Goal: Communication & Community: Answer question/provide support

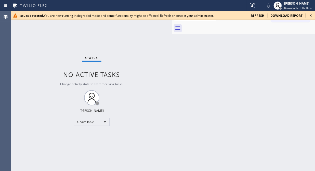
drag, startPoint x: 26, startPoint y: 40, endPoint x: 46, endPoint y: 27, distance: 24.0
click at [26, 41] on div "Status No active tasks Change activity state to start receiving tasks. [PERSON_…" at bounding box center [91, 91] width 161 height 160
click at [312, 14] on icon at bounding box center [310, 15] width 6 height 6
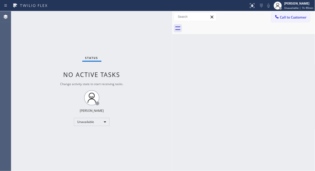
click at [68, 37] on div "Status No active tasks Change activity state to start receiving tasks. [PERSON_…" at bounding box center [91, 91] width 161 height 160
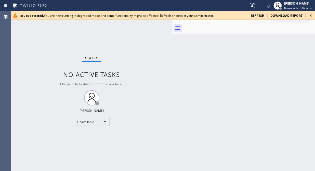
drag, startPoint x: 310, startPoint y: 15, endPoint x: 310, endPoint y: 11, distance: 3.3
click at [310, 15] on icon at bounding box center [310, 15] width 6 height 6
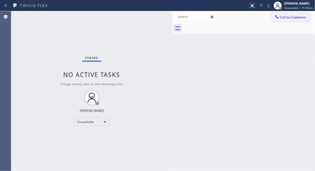
click at [301, 19] on span "Call to Customer" at bounding box center [293, 17] width 27 height 5
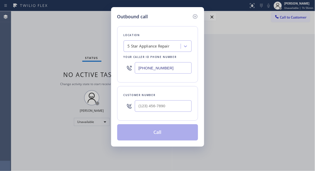
click at [139, 99] on div at bounding box center [163, 106] width 57 height 17
click at [136, 109] on input "(___) ___-____" at bounding box center [163, 106] width 57 height 11
paste input "786) 660-1320"
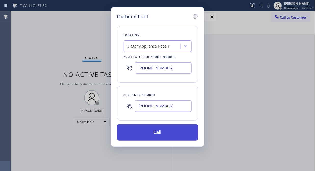
type input "[PHONE_NUMBER]"
click at [153, 128] on button "Call" at bounding box center [157, 132] width 81 height 16
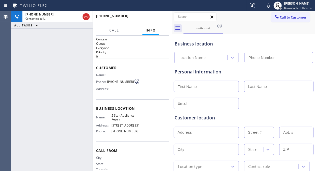
type input "[PHONE_NUMBER]"
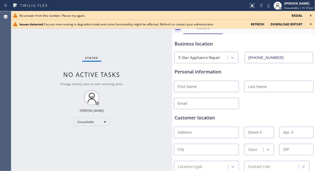
click at [311, 15] on icon at bounding box center [311, 16] width 2 height 2
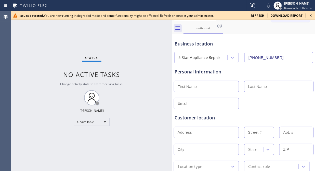
click at [311, 16] on icon at bounding box center [310, 15] width 6 height 6
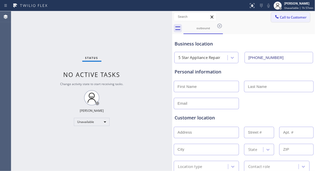
click at [280, 19] on span "Call to Customer" at bounding box center [293, 17] width 27 height 5
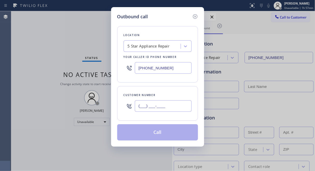
click at [137, 106] on input "(___) ___-____" at bounding box center [163, 106] width 57 height 11
paste input "786) 660-1320"
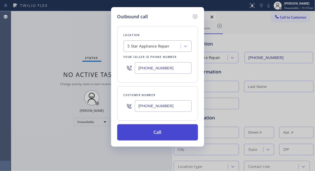
type input "[PHONE_NUMBER]"
click at [146, 134] on button "Call" at bounding box center [157, 132] width 81 height 16
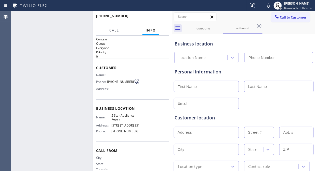
type input "[PHONE_NUMBER]"
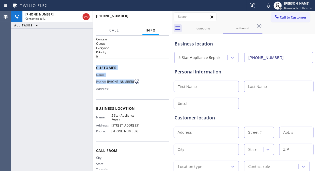
drag, startPoint x: 100, startPoint y: 70, endPoint x: 134, endPoint y: 90, distance: 39.6
click at [130, 85] on div "Context Queue: Everyone Priority: 0 Customer Name: Phone: [PHONE_NUMBER] Addres…" at bounding box center [132, 104] width 79 height 136
copy div "Customer Name: Phone: [PHONE_NUMBER]"
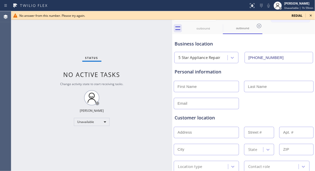
drag, startPoint x: 67, startPoint y: 34, endPoint x: 78, endPoint y: 37, distance: 10.7
click at [67, 34] on div "Status No active tasks Change activity state to start receiving tasks. [PERSON_…" at bounding box center [91, 91] width 161 height 160
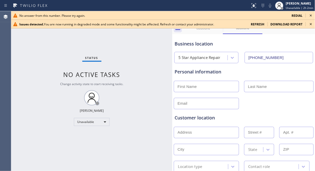
click at [310, 15] on icon at bounding box center [311, 16] width 2 height 2
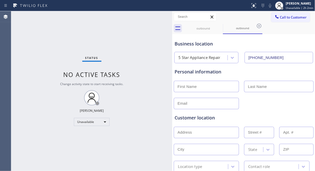
click at [310, 15] on div "Call to Customer Outbound call Location 5 Star Appliance Repair Your caller id …" at bounding box center [293, 16] width 44 height 9
drag, startPoint x: 294, startPoint y: 16, endPoint x: 291, endPoint y: 17, distance: 3.3
click at [294, 16] on span "Call to Customer" at bounding box center [293, 17] width 27 height 5
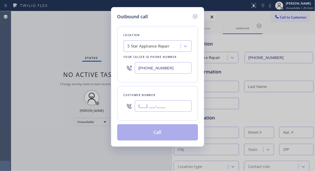
click at [139, 105] on input "(___) ___-____" at bounding box center [163, 106] width 57 height 11
paste input "310) 567-1842"
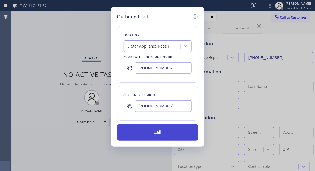
type input "[PHONE_NUMBER]"
click at [153, 136] on button "Call" at bounding box center [157, 132] width 81 height 16
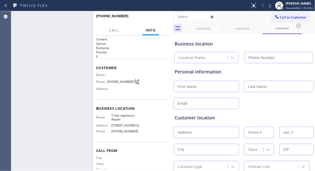
type input "[PHONE_NUMBER]"
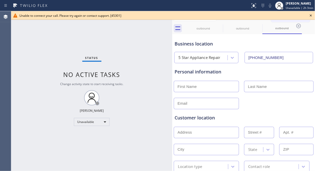
click at [312, 13] on icon at bounding box center [310, 15] width 6 height 6
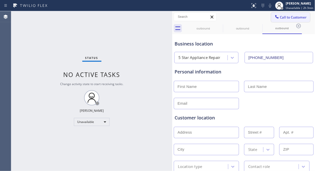
click at [283, 17] on span "Call to Customer" at bounding box center [293, 17] width 27 height 5
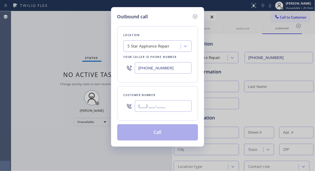
click at [148, 111] on input "(___) ___-____" at bounding box center [163, 106] width 57 height 11
paste input "310) 567-1842"
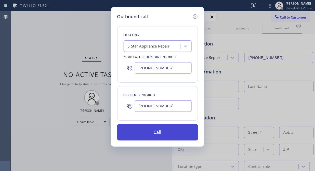
type input "[PHONE_NUMBER]"
click at [167, 135] on button "Call" at bounding box center [157, 132] width 81 height 16
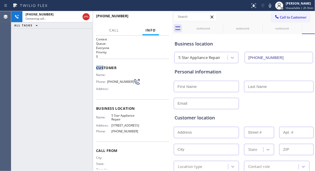
type input "[PHONE_NUMBER]"
drag, startPoint x: 97, startPoint y: 68, endPoint x: 131, endPoint y: 81, distance: 37.0
click at [133, 80] on div "Customer Name: Phone: [PHONE_NUMBER] Address:" at bounding box center [132, 79] width 73 height 41
copy div "Customer Name: Phone: [PHONE_NUMBER]"
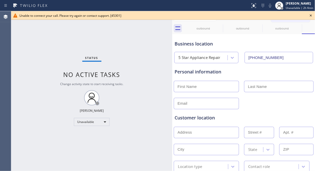
click at [58, 47] on div "Status No active tasks Change activity state to start receiving tasks. [PERSON_…" at bounding box center [91, 91] width 161 height 160
click at [312, 17] on icon at bounding box center [310, 15] width 6 height 6
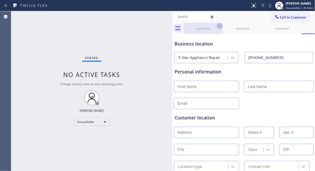
click at [223, 27] on div "outbound" at bounding box center [242, 28] width 38 height 4
click at [221, 27] on icon at bounding box center [219, 26] width 6 height 6
click at [219, 26] on icon at bounding box center [219, 26] width 5 height 5
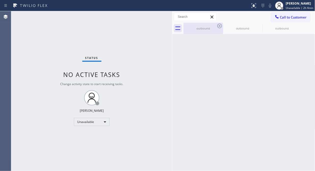
click at [217, 26] on icon at bounding box center [219, 26] width 6 height 6
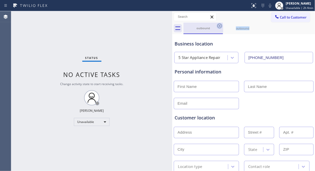
click at [217, 25] on icon at bounding box center [219, 26] width 6 height 6
click at [256, 25] on icon at bounding box center [259, 26] width 6 height 6
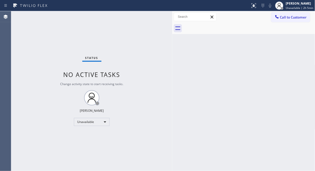
click at [65, 34] on div "Status No active tasks Change activity state to start receiving tasks. [PERSON_…" at bounding box center [91, 91] width 161 height 160
click at [295, 20] on button "Call to Customer" at bounding box center [290, 17] width 39 height 10
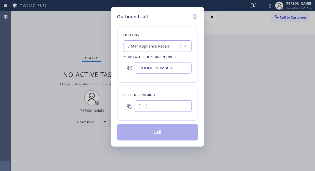
click at [145, 107] on input "(___) ___-____" at bounding box center [163, 106] width 57 height 11
paste input "178) 666-0132"
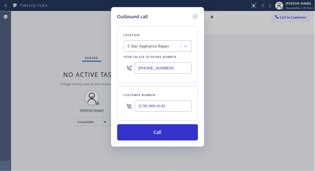
click at [138, 107] on input "(178) 666-0132" at bounding box center [163, 106] width 57 height 11
paste input "786) 660-1320"
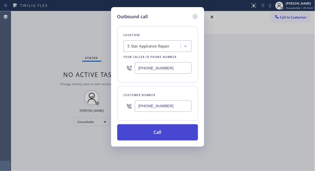
type input "[PHONE_NUMBER]"
click at [152, 131] on button "Call" at bounding box center [157, 132] width 81 height 16
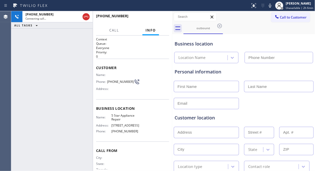
type input "[PHONE_NUMBER]"
click at [55, 55] on div "[PHONE_NUMBER] Connecting call… ALL TASKS ALL TASKS ACTIVE TASKS TASKS IN WRAP …" at bounding box center [51, 91] width 81 height 160
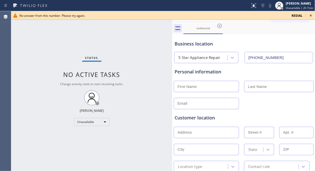
click at [311, 15] on icon at bounding box center [311, 16] width 2 height 2
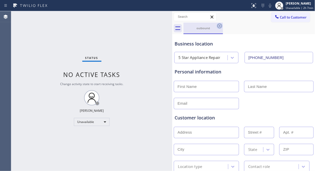
click at [221, 26] on icon at bounding box center [219, 26] width 6 height 6
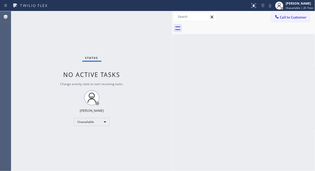
click at [61, 42] on div "Status No active tasks Change activity state to start receiving tasks. [PERSON_…" at bounding box center [91, 91] width 161 height 160
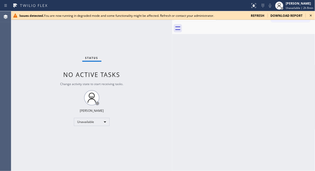
click at [311, 16] on icon at bounding box center [311, 16] width 2 height 2
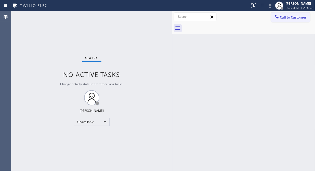
click at [280, 16] on span "Call to Customer" at bounding box center [293, 17] width 27 height 5
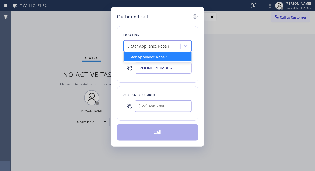
click at [149, 46] on div "5 Star Appliance Repair" at bounding box center [149, 47] width 42 height 6
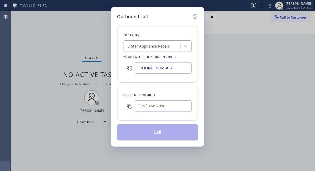
click at [144, 114] on div at bounding box center [163, 106] width 57 height 17
click at [140, 108] on input "(___) ___-____" at bounding box center [163, 106] width 57 height 11
paste input "732) 691-8591"
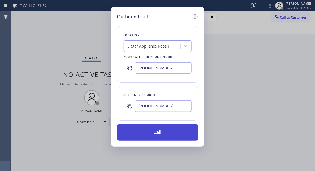
type input "[PHONE_NUMBER]"
click at [160, 132] on button "Call" at bounding box center [157, 132] width 81 height 16
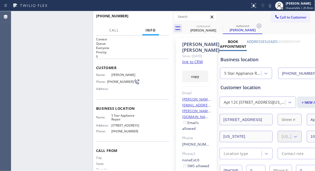
type input "[PHONE_NUMBER]"
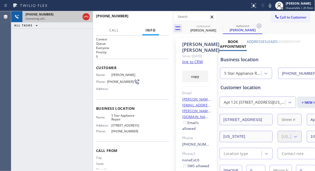
click at [87, 15] on icon at bounding box center [86, 17] width 6 height 6
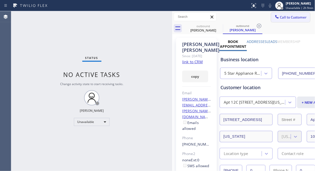
click at [280, 17] on span "Call to Customer" at bounding box center [293, 17] width 27 height 5
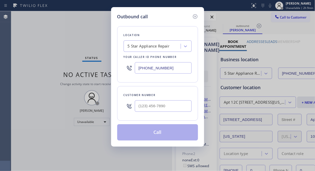
drag, startPoint x: 144, startPoint y: 99, endPoint x: 142, endPoint y: 106, distance: 7.3
click at [143, 101] on div at bounding box center [163, 106] width 57 height 17
click at [140, 108] on input "(___) ___-____" at bounding box center [163, 106] width 57 height 11
paste input "718) 399-2927"
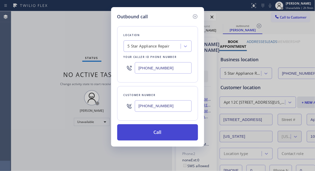
type input "[PHONE_NUMBER]"
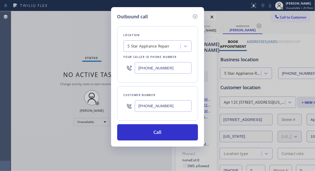
drag, startPoint x: 169, startPoint y: 133, endPoint x: 229, endPoint y: 58, distance: 96.0
click at [171, 133] on button "Call" at bounding box center [157, 132] width 81 height 16
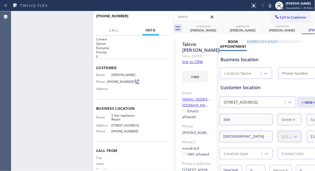
type input "[PHONE_NUMBER]"
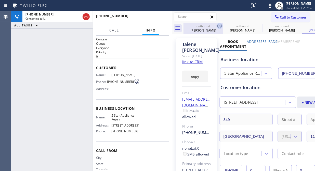
click at [219, 25] on icon at bounding box center [219, 26] width 6 height 6
click at [0, 0] on icon at bounding box center [0, 0] width 0 height 0
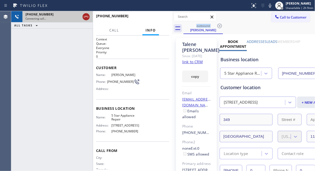
click at [84, 16] on icon at bounding box center [86, 17] width 6 height 6
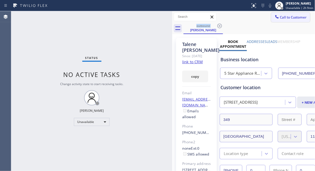
click at [299, 18] on span "Call to Customer" at bounding box center [293, 17] width 27 height 5
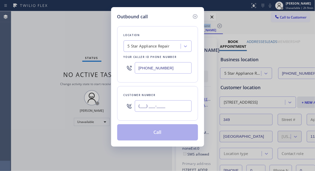
click at [139, 108] on input "(___) ___-____" at bounding box center [163, 106] width 57 height 11
paste input "212) 737-9885"
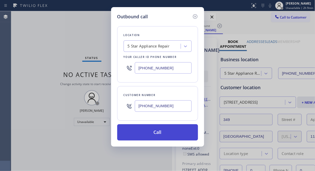
type input "[PHONE_NUMBER]"
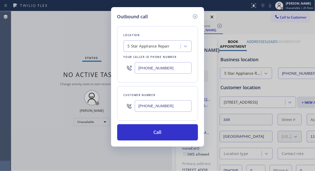
drag, startPoint x: 162, startPoint y: 133, endPoint x: 237, endPoint y: 21, distance: 134.8
click at [163, 134] on button "Call" at bounding box center [157, 132] width 81 height 16
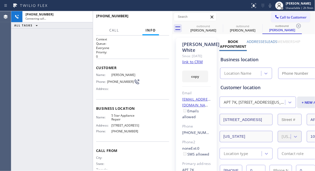
type input "[PHONE_NUMBER]"
click at [218, 24] on icon at bounding box center [219, 26] width 6 height 6
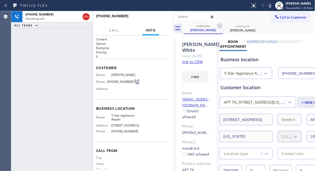
click at [218, 24] on icon at bounding box center [219, 26] width 6 height 6
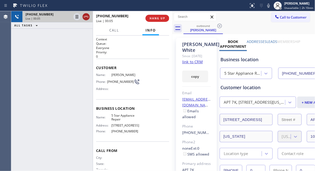
click at [87, 19] on icon at bounding box center [86, 17] width 6 height 6
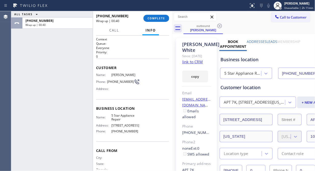
click at [151, 14] on div "[PHONE_NUMBER] Wrap up | 00:40 COMPLETE" at bounding box center [132, 18] width 73 height 13
click at [153, 20] on button "COMPLETE" at bounding box center [156, 18] width 26 height 7
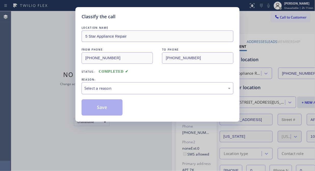
click at [146, 87] on div "Select a reason" at bounding box center [157, 89] width 146 height 6
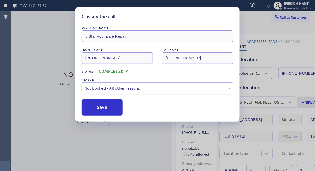
click at [153, 93] on div "Not Booked - All other reasons" at bounding box center [157, 88] width 152 height 12
click at [125, 113] on div "Save" at bounding box center [157, 108] width 152 height 16
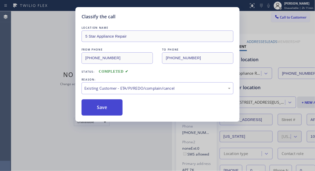
click at [114, 107] on button "Save" at bounding box center [101, 108] width 41 height 16
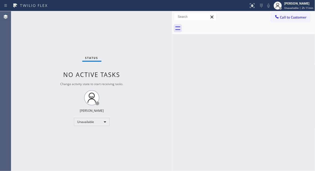
click at [276, 20] on div at bounding box center [277, 17] width 6 height 6
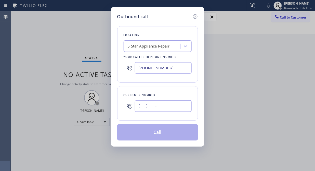
click at [173, 106] on input "(___) ___-____" at bounding box center [163, 106] width 57 height 11
paste input "212) 877-0089"
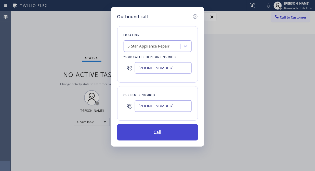
type input "[PHONE_NUMBER]"
click at [175, 135] on button "Call" at bounding box center [157, 132] width 81 height 16
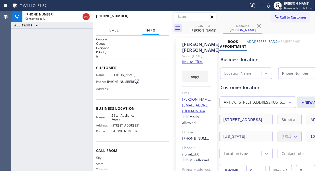
type input "[PHONE_NUMBER]"
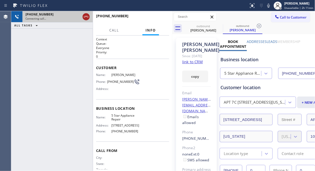
click at [82, 17] on div "[PHONE_NUMBER] Connecting call…" at bounding box center [51, 16] width 81 height 11
click at [86, 18] on icon at bounding box center [86, 17] width 6 height 6
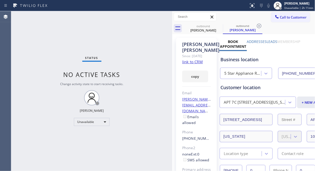
drag, startPoint x: 278, startPoint y: 17, endPoint x: 209, endPoint y: 72, distance: 89.1
click at [280, 17] on span "Call to Customer" at bounding box center [293, 17] width 27 height 5
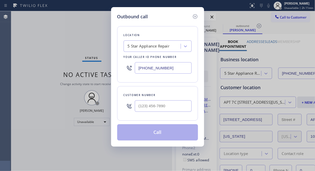
click at [159, 109] on input "text" at bounding box center [163, 106] width 57 height 11
paste input "646) 641-3579"
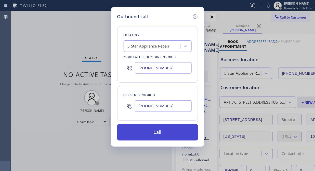
type input "[PHONE_NUMBER]"
click at [165, 134] on button "Call" at bounding box center [157, 132] width 81 height 16
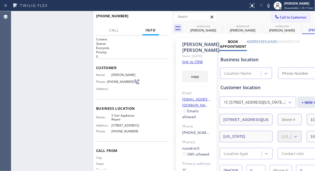
type input "[PHONE_NUMBER]"
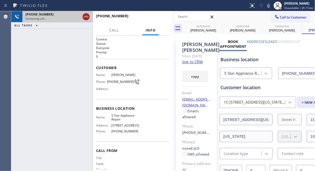
click at [86, 17] on icon at bounding box center [86, 17] width 6 height 6
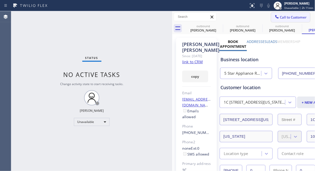
click at [274, 17] on icon at bounding box center [276, 16] width 5 height 5
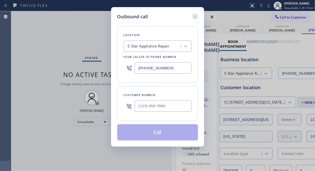
click at [162, 107] on input "text" at bounding box center [163, 106] width 57 height 11
type input "(___) ___-____"
click at [161, 99] on div at bounding box center [163, 106] width 57 height 17
click at [157, 105] on input "(___) ___-____" at bounding box center [163, 106] width 57 height 11
paste input "917) 224-1184"
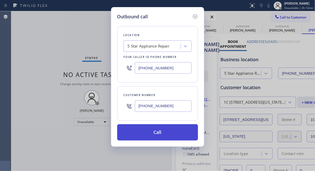
type input "[PHONE_NUMBER]"
click at [169, 138] on button "Call" at bounding box center [157, 132] width 81 height 16
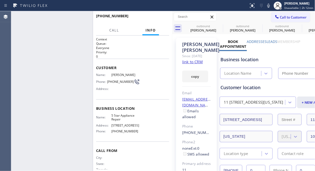
type input "[PHONE_NUMBER]"
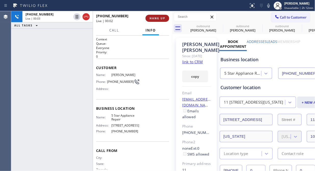
click at [161, 19] on span "HANG UP" at bounding box center [157, 19] width 16 height 4
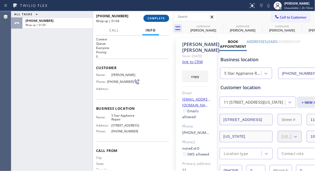
click at [148, 20] on button "COMPLETE" at bounding box center [156, 18] width 26 height 7
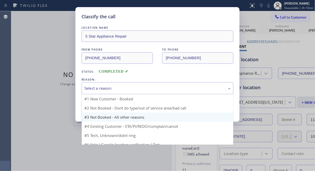
drag, startPoint x: 115, startPoint y: 99, endPoint x: 126, endPoint y: 114, distance: 18.4
click at [139, 88] on div "Select a reason" at bounding box center [157, 89] width 146 height 6
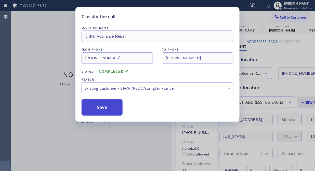
click at [101, 104] on button "Save" at bounding box center [101, 108] width 41 height 16
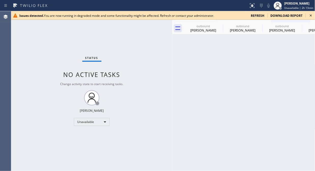
click at [314, 16] on div "Issues detected. You are now running in degraded mode and some functionality mi…" at bounding box center [162, 15] width 303 height 9
click at [309, 15] on icon at bounding box center [310, 15] width 6 height 6
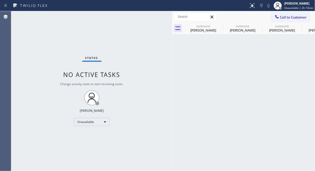
drag, startPoint x: 293, startPoint y: 19, endPoint x: 228, endPoint y: 51, distance: 73.1
click at [293, 19] on span "Call to Customer" at bounding box center [293, 17] width 27 height 5
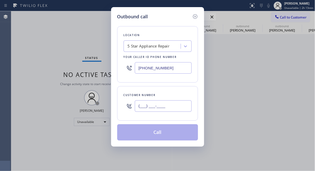
click at [178, 106] on input "(___) ___-____" at bounding box center [163, 106] width 57 height 11
paste input "917) 727-1221"
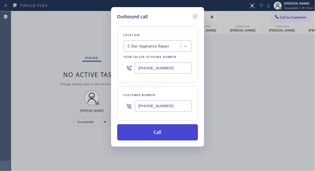
type input "[PHONE_NUMBER]"
click at [172, 132] on button "Call" at bounding box center [157, 132] width 81 height 16
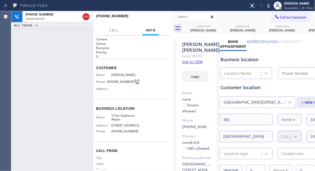
type input "[PHONE_NUMBER]"
click at [157, 21] on button "HANG UP" at bounding box center [157, 18] width 24 height 7
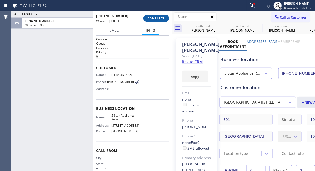
click at [157, 21] on button "COMPLETE" at bounding box center [156, 18] width 26 height 7
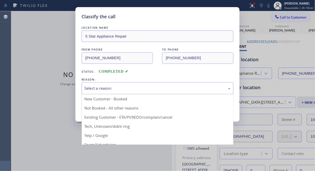
click at [150, 85] on div "Select a reason" at bounding box center [157, 88] width 152 height 12
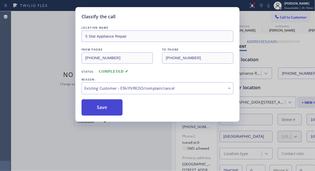
click at [120, 111] on button "Save" at bounding box center [101, 108] width 41 height 16
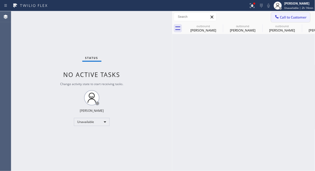
click at [296, 19] on span "Call to Customer" at bounding box center [293, 17] width 27 height 5
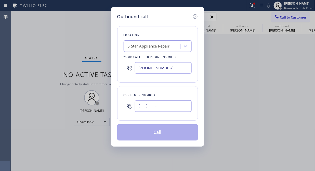
click at [154, 107] on input "(___) ___-____" at bounding box center [163, 106] width 57 height 11
paste input "917) 727-1221"
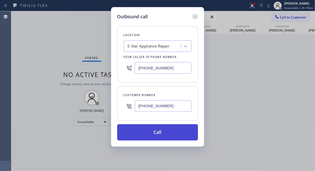
type input "[PHONE_NUMBER]"
click at [155, 130] on button "Call" at bounding box center [157, 132] width 81 height 16
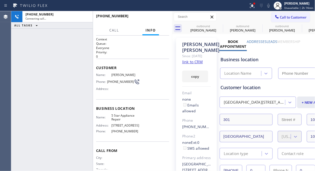
type input "[PHONE_NUMBER]"
click at [161, 18] on span "HANG UP" at bounding box center [157, 19] width 16 height 4
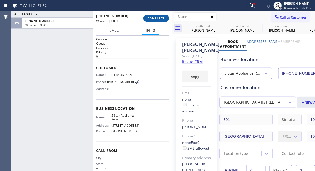
click at [161, 18] on span "COMPLETE" at bounding box center [156, 19] width 18 height 4
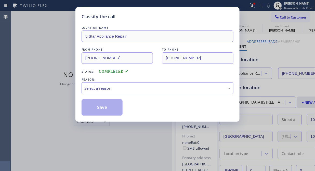
click at [161, 18] on div "Classify the call" at bounding box center [157, 16] width 152 height 7
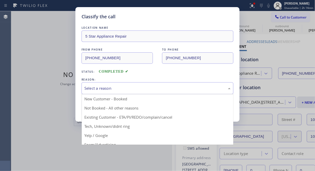
click at [141, 90] on div "Select a reason" at bounding box center [157, 89] width 146 height 6
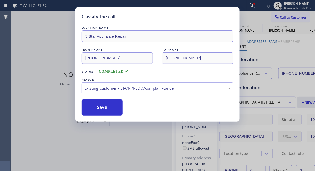
click at [120, 116] on div "Classify the call LOCATION NAME 5 Star Appliance Repair FROM PHONE [PHONE_NUMBE…" at bounding box center [157, 64] width 164 height 115
click at [120, 109] on button "Save" at bounding box center [101, 108] width 41 height 16
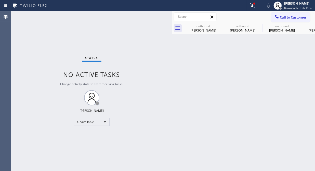
click at [278, 22] on div "Call to Customer Outbound call Location 5 Star Appliance Repair Your caller id …" at bounding box center [243, 16] width 143 height 11
click at [281, 17] on span "Call to Customer" at bounding box center [293, 17] width 27 height 5
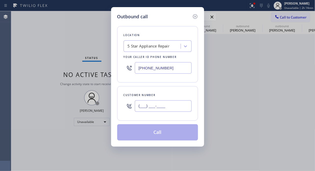
click at [171, 102] on input "(___) ___-____" at bounding box center [163, 106] width 57 height 11
paste input "408) 483-0512"
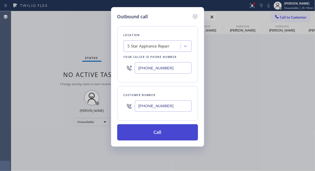
type input "[PHONE_NUMBER]"
click at [174, 132] on button "Call" at bounding box center [157, 132] width 81 height 16
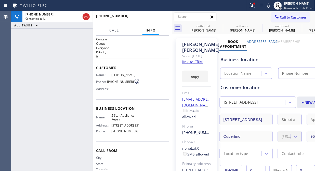
type input "[PHONE_NUMBER]"
click at [160, 18] on span "HANG UP" at bounding box center [157, 19] width 16 height 4
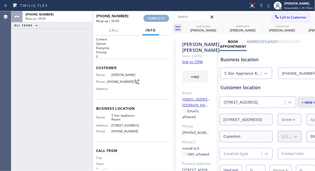
click at [160, 18] on span "COMPLETE" at bounding box center [156, 19] width 18 height 4
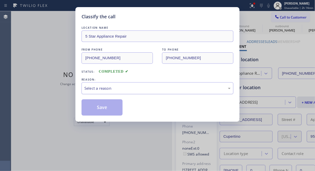
drag, startPoint x: 147, startPoint y: 87, endPoint x: 147, endPoint y: 90, distance: 3.1
click at [147, 87] on div "Select a reason" at bounding box center [157, 89] width 146 height 6
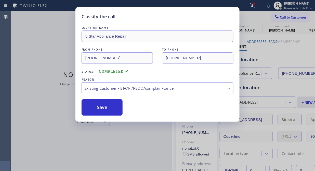
click at [126, 108] on div "Save" at bounding box center [157, 108] width 152 height 16
click at [120, 109] on button "Save" at bounding box center [101, 108] width 41 height 16
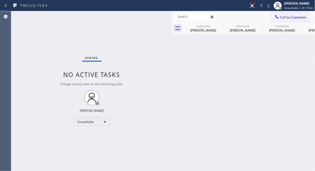
click at [276, 22] on button "Call to Customer" at bounding box center [290, 17] width 39 height 10
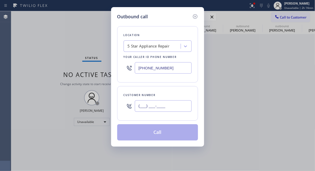
click at [160, 106] on input "(___) ___-____" at bounding box center [163, 106] width 57 height 11
paste input "408) 483-0512"
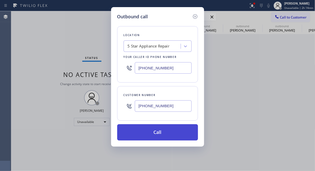
type input "[PHONE_NUMBER]"
click at [156, 134] on button "Call" at bounding box center [157, 132] width 81 height 16
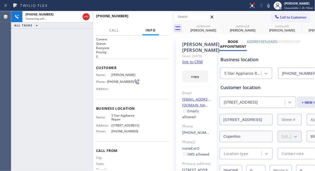
type input "[PHONE_NUMBER]"
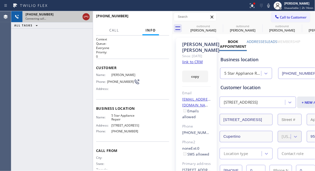
click at [83, 19] on icon at bounding box center [86, 17] width 6 height 6
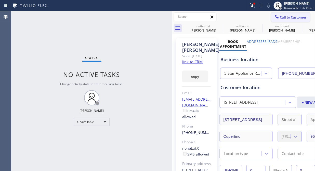
click at [289, 17] on span "Call to Customer" at bounding box center [293, 17] width 27 height 5
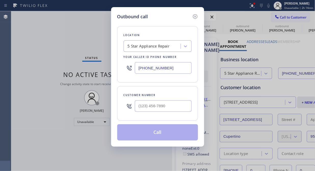
click at [161, 106] on input "text" at bounding box center [163, 106] width 57 height 11
click at [140, 105] on input "(___) ___-____" at bounding box center [163, 106] width 57 height 11
paste input "714) 767-2653"
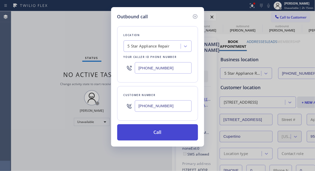
type input "[PHONE_NUMBER]"
click at [157, 133] on button "Call" at bounding box center [157, 132] width 81 height 16
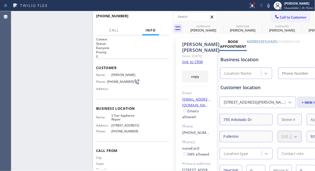
type input "[PHONE_NUMBER]"
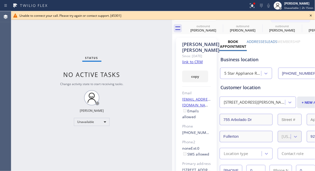
click at [312, 14] on icon at bounding box center [310, 15] width 6 height 6
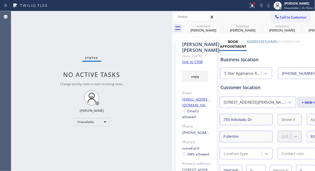
click at [280, 16] on span "Call to Customer" at bounding box center [293, 17] width 27 height 5
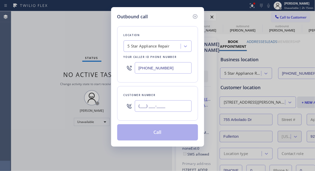
click at [143, 107] on input "(___) ___-____" at bounding box center [163, 106] width 57 height 11
paste input "206) 409-6740"
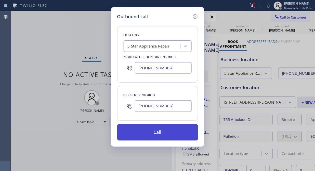
type input "[PHONE_NUMBER]"
click at [156, 130] on button "Call" at bounding box center [157, 132] width 81 height 16
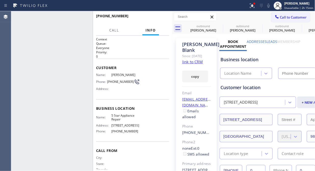
type input "[PHONE_NUMBER]"
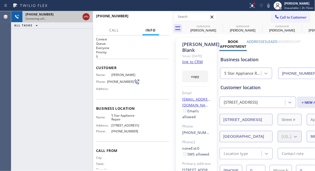
click at [86, 18] on icon at bounding box center [86, 17] width 6 height 6
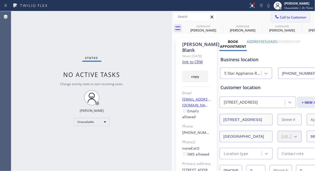
click at [286, 21] on button "Call to Customer" at bounding box center [290, 17] width 39 height 10
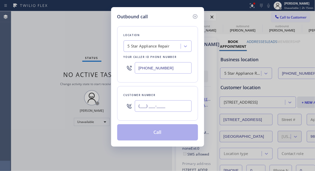
click at [139, 109] on input "(___) ___-____" at bounding box center [163, 106] width 57 height 11
paste input "949) 572-4162"
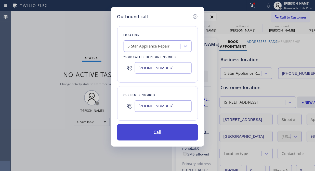
type input "[PHONE_NUMBER]"
click at [155, 134] on button "Call" at bounding box center [157, 132] width 81 height 16
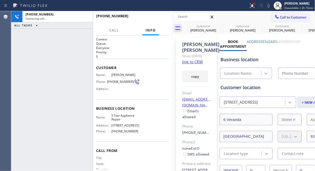
type input "[PHONE_NUMBER]"
click at [164, 19] on span "HANG UP" at bounding box center [157, 19] width 16 height 4
click at [163, 19] on span "HANG UP" at bounding box center [157, 19] width 16 height 4
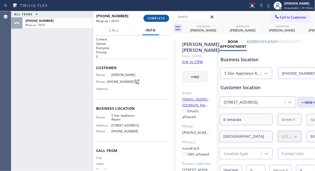
click at [156, 20] on button "COMPLETE" at bounding box center [156, 18] width 26 height 7
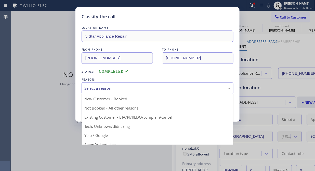
click at [150, 89] on div "Select a reason" at bounding box center [157, 89] width 146 height 6
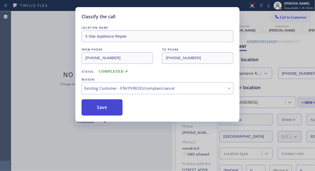
click at [106, 112] on button "Save" at bounding box center [101, 108] width 41 height 16
click at [277, 16] on div "Classify the call LOCATION NAME Thermador Repair Group FROM PHONE [PHONE_NUMBER…" at bounding box center [162, 91] width 303 height 160
click at [277, 16] on icon at bounding box center [276, 16] width 5 height 5
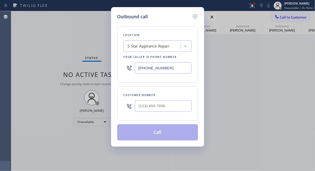
click at [277, 16] on div "Outbound call Location 5 Star Appliance Repair Your caller id phone number [PHO…" at bounding box center [157, 85] width 315 height 171
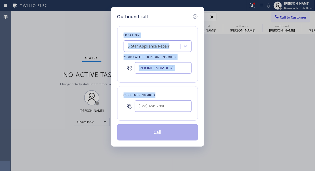
drag, startPoint x: 139, startPoint y: 112, endPoint x: 139, endPoint y: 104, distance: 8.7
click at [139, 110] on div at bounding box center [163, 106] width 57 height 17
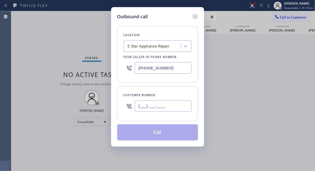
click at [140, 103] on input "(___) ___-____" at bounding box center [163, 106] width 57 height 11
paste input "510) 530-4570"
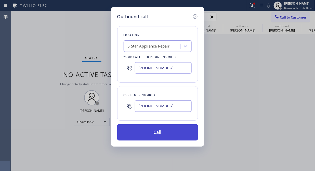
type input "[PHONE_NUMBER]"
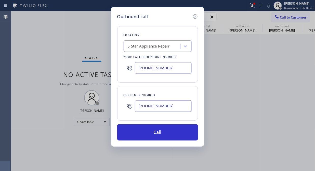
drag, startPoint x: 154, startPoint y: 129, endPoint x: 172, endPoint y: 79, distance: 52.2
click at [155, 129] on button "Call" at bounding box center [157, 132] width 81 height 16
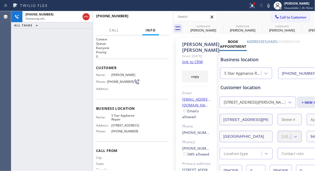
type input "[PHONE_NUMBER]"
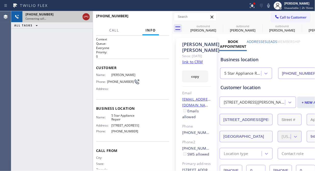
click at [85, 19] on icon at bounding box center [86, 17] width 6 height 6
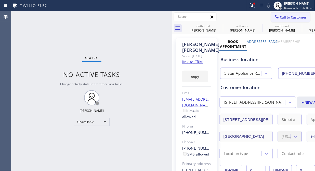
click at [287, 19] on span "Call to Customer" at bounding box center [293, 17] width 27 height 5
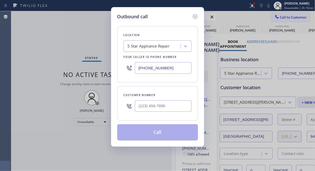
click at [153, 119] on div "Customer number" at bounding box center [157, 103] width 81 height 35
click at [148, 108] on input "(___) ___-____" at bounding box center [163, 106] width 57 height 11
paste input "602) 300-9270"
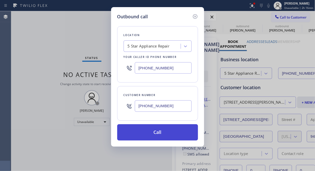
type input "[PHONE_NUMBER]"
click at [164, 137] on button "Call" at bounding box center [157, 132] width 81 height 16
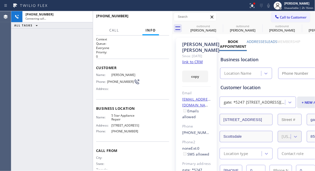
type input "[PHONE_NUMBER]"
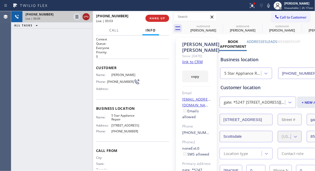
drag, startPoint x: 83, startPoint y: 16, endPoint x: 203, endPoint y: 14, distance: 119.6
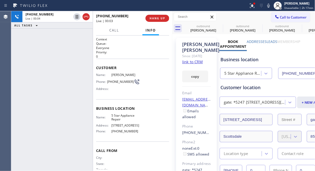
click at [83, 16] on icon at bounding box center [86, 17] width 6 height 6
click at [159, 17] on span "HANG UP" at bounding box center [157, 19] width 16 height 4
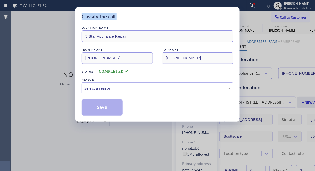
drag, startPoint x: 159, startPoint y: 17, endPoint x: 136, endPoint y: 102, distance: 88.8
click at [160, 17] on div "Classify the call" at bounding box center [157, 16] width 152 height 7
drag, startPoint x: 158, startPoint y: 80, endPoint x: 151, endPoint y: 93, distance: 15.3
click at [157, 81] on div "REASON:" at bounding box center [157, 79] width 152 height 5
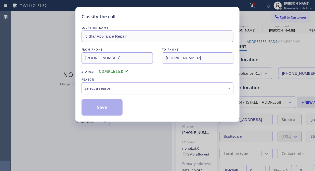
click at [151, 93] on div "Select a reason" at bounding box center [157, 88] width 152 height 12
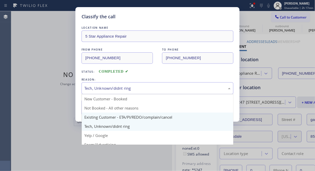
drag, startPoint x: 130, startPoint y: 88, endPoint x: 136, endPoint y: 116, distance: 28.3
click at [130, 94] on div "Tech, Unknown/didnt ring New Customer - Booked Not Booked - All other reasons E…" at bounding box center [157, 88] width 152 height 12
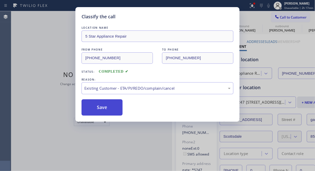
drag, startPoint x: 136, startPoint y: 116, endPoint x: 106, endPoint y: 115, distance: 30.3
click at [106, 115] on button "Save" at bounding box center [101, 108] width 41 height 16
click at [278, 18] on icon at bounding box center [276, 16] width 5 height 5
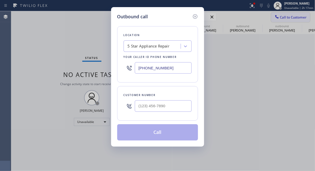
click at [278, 18] on div "Outbound call Location 5 Star Appliance Repair Your caller id phone number [PHO…" at bounding box center [157, 85] width 315 height 171
drag, startPoint x: 161, startPoint y: 99, endPoint x: 153, endPoint y: 108, distance: 12.0
click at [160, 99] on div at bounding box center [163, 106] width 57 height 17
click at [152, 110] on input "(___) ___-____" at bounding box center [163, 106] width 57 height 11
paste input "512) 217-4245"
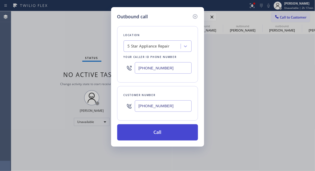
type input "[PHONE_NUMBER]"
click at [177, 133] on button "Call" at bounding box center [157, 132] width 81 height 16
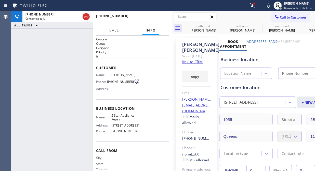
type input "[PHONE_NUMBER]"
click at [215, 25] on div "outbound" at bounding box center [203, 26] width 38 height 4
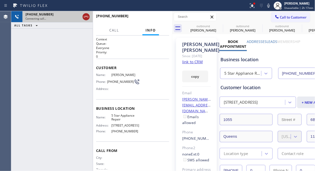
click at [0, 0] on icon at bounding box center [0, 0] width 0 height 0
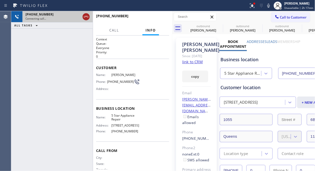
click at [80, 13] on div "[PHONE_NUMBER]" at bounding box center [52, 14] width 55 height 4
click at [87, 17] on icon at bounding box center [86, 17] width 5 height 2
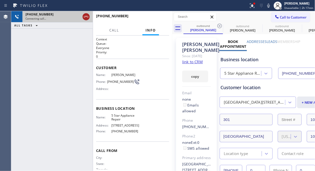
click at [87, 17] on icon at bounding box center [86, 17] width 6 height 6
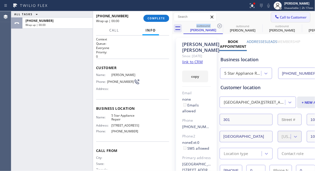
click at [282, 19] on span "Call to Customer" at bounding box center [293, 17] width 27 height 5
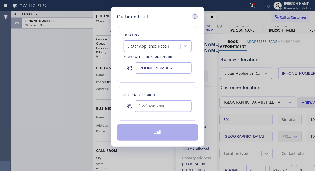
click at [195, 15] on icon at bounding box center [195, 16] width 6 height 6
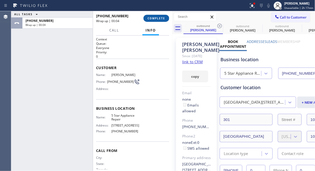
click at [150, 18] on span "COMPLETE" at bounding box center [156, 19] width 18 height 4
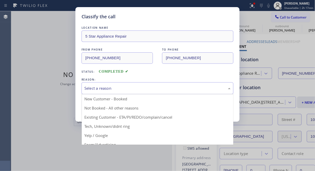
click at [152, 83] on div "Select a reason" at bounding box center [157, 88] width 152 height 12
drag, startPoint x: 143, startPoint y: 116, endPoint x: 132, endPoint y: 115, distance: 11.2
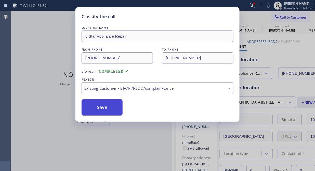
click at [105, 108] on button "Save" at bounding box center [101, 108] width 41 height 16
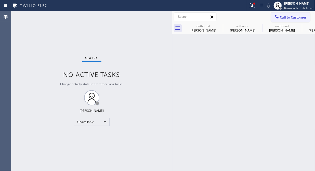
click at [289, 17] on span "Call to Customer" at bounding box center [293, 17] width 27 height 5
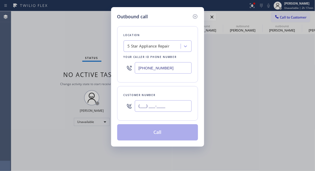
click at [158, 108] on input "(___) ___-____" at bounding box center [163, 106] width 57 height 11
paste input "646) 472-9909"
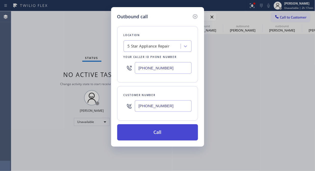
type input "[PHONE_NUMBER]"
click at [159, 133] on button "Call" at bounding box center [157, 132] width 81 height 16
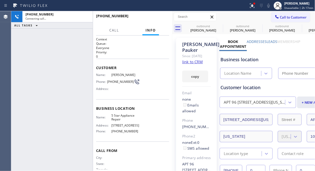
type input "[PHONE_NUMBER]"
click at [196, 64] on link "link to CRM" at bounding box center [192, 61] width 21 height 5
click at [154, 16] on button "HANG UP" at bounding box center [157, 18] width 24 height 7
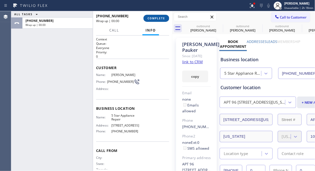
click at [154, 16] on button "COMPLETE" at bounding box center [156, 18] width 26 height 7
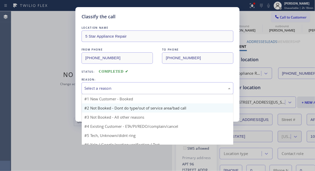
drag, startPoint x: 164, startPoint y: 91, endPoint x: 149, endPoint y: 104, distance: 19.1
click at [163, 91] on div "Select a reason" at bounding box center [157, 89] width 146 height 6
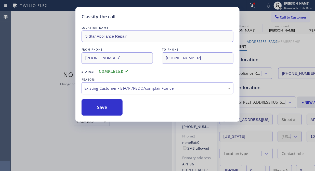
drag, startPoint x: 125, startPoint y: 115, endPoint x: 104, endPoint y: 88, distance: 34.5
click at [125, 115] on div "Save" at bounding box center [157, 108] width 152 height 16
click at [101, 106] on button "Save" at bounding box center [101, 108] width 41 height 16
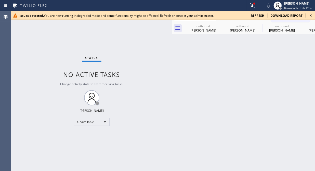
click at [312, 15] on icon at bounding box center [310, 15] width 6 height 6
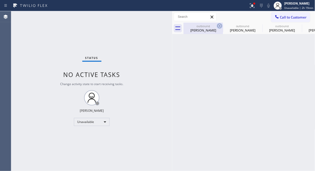
click at [216, 27] on icon at bounding box center [219, 26] width 6 height 6
click at [0, 0] on icon at bounding box center [0, 0] width 0 height 0
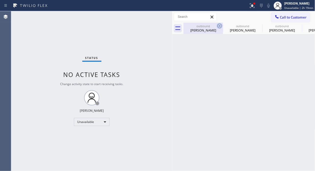
click at [0, 0] on icon at bounding box center [0, 0] width 0 height 0
click at [292, 17] on span "Call to Customer" at bounding box center [293, 17] width 27 height 5
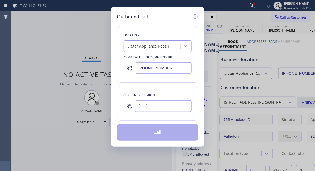
drag, startPoint x: 161, startPoint y: 104, endPoint x: 158, endPoint y: 103, distance: 2.7
click at [161, 105] on input "(___) ___-____" at bounding box center [163, 106] width 57 height 11
paste input "310) 541-5002"
type input "[PHONE_NUMBER]"
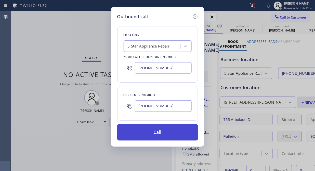
click at [165, 132] on button "Call" at bounding box center [157, 132] width 81 height 16
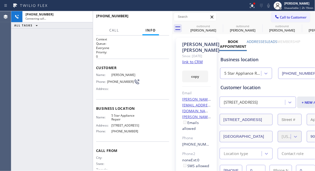
type input "[PHONE_NUMBER]"
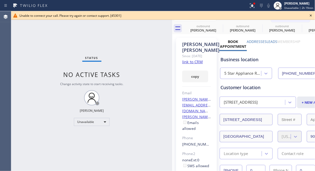
click at [312, 15] on icon at bounding box center [310, 15] width 6 height 6
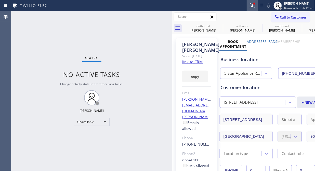
click at [252, 5] on icon at bounding box center [252, 5] width 5 height 5
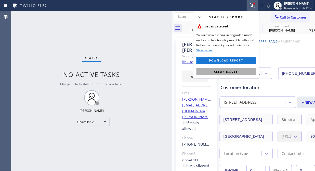
drag, startPoint x: 228, startPoint y: 70, endPoint x: 237, endPoint y: 50, distance: 22.3
click at [228, 70] on span "Clear issues" at bounding box center [226, 72] width 24 height 4
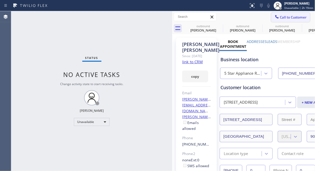
click at [284, 19] on span "Call to Customer" at bounding box center [293, 17] width 27 height 5
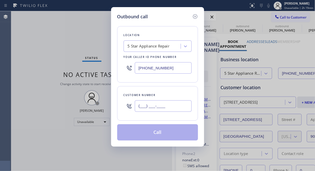
click at [149, 108] on input "(___) ___-____" at bounding box center [163, 106] width 57 height 11
paste input "323) 202-5426"
type input "[PHONE_NUMBER]"
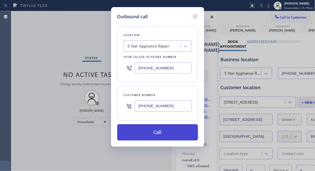
click at [159, 132] on button "Call" at bounding box center [157, 132] width 81 height 16
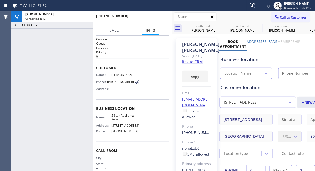
type input "[PHONE_NUMBER]"
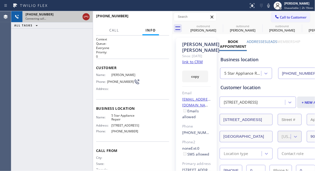
click at [87, 16] on icon at bounding box center [86, 17] width 6 height 6
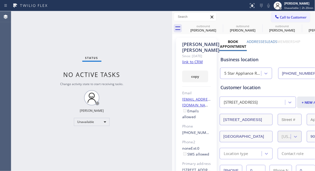
click at [66, 54] on div "Status No active tasks Change activity state to start receiving tasks. [PERSON_…" at bounding box center [91, 91] width 161 height 160
click at [284, 16] on span "Call to Customer" at bounding box center [293, 17] width 27 height 5
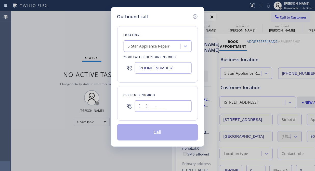
click at [154, 108] on input "(___) ___-____" at bounding box center [163, 106] width 57 height 11
paste input "515) 771-1818"
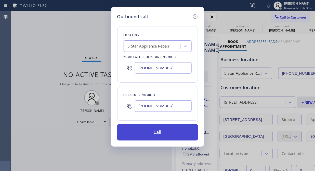
click at [157, 136] on button "Call" at bounding box center [157, 132] width 81 height 16
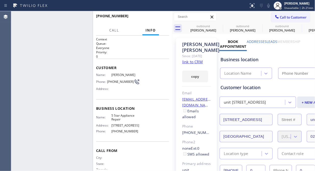
drag, startPoint x: 217, startPoint y: 26, endPoint x: 220, endPoint y: 26, distance: 2.8
click at [0, 0] on icon at bounding box center [0, 0] width 0 height 0
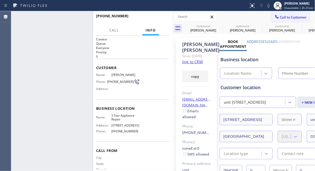
click at [0, 0] on icon at bounding box center [0, 0] width 0 height 0
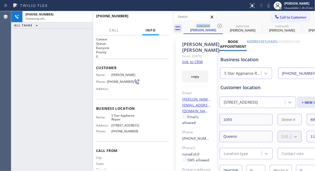
click at [220, 26] on icon at bounding box center [219, 26] width 6 height 6
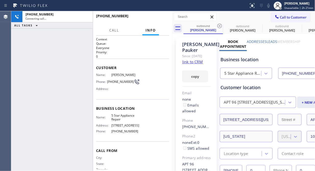
click at [220, 26] on icon at bounding box center [219, 26] width 6 height 6
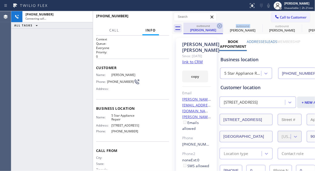
click at [220, 26] on icon at bounding box center [219, 26] width 6 height 6
click at [0, 0] on icon at bounding box center [0, 0] width 0 height 0
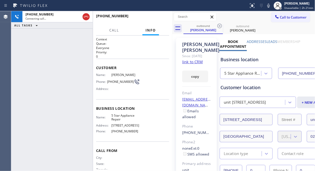
click at [220, 26] on icon at bounding box center [219, 26] width 6 height 6
click at [270, 5] on icon at bounding box center [268, 6] width 6 height 6
click at [270, 5] on rect at bounding box center [268, 5] width 4 height 4
click at [157, 17] on span "HANG UP" at bounding box center [157, 19] width 16 height 4
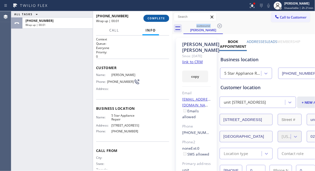
click at [157, 17] on span "COMPLETE" at bounding box center [156, 19] width 18 height 4
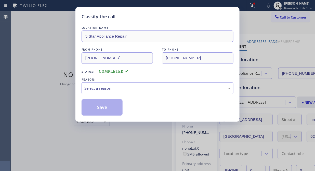
click at [158, 18] on div "Classify the call" at bounding box center [157, 16] width 152 height 7
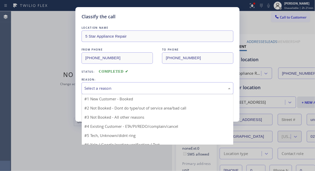
click at [146, 86] on div "Select a reason" at bounding box center [157, 89] width 146 height 6
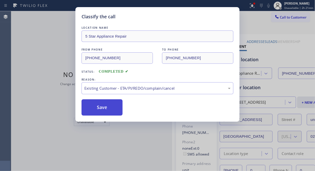
drag, startPoint x: 98, startPoint y: 106, endPoint x: 110, endPoint y: 107, distance: 12.2
click at [99, 106] on button "Save" at bounding box center [101, 108] width 41 height 16
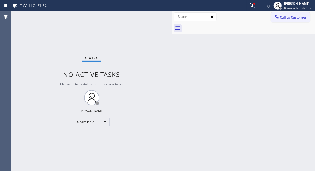
click at [282, 21] on button "Call to Customer" at bounding box center [290, 17] width 39 height 10
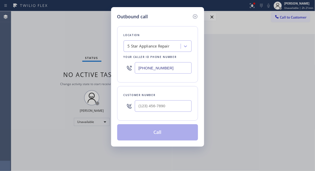
click at [178, 113] on div at bounding box center [163, 106] width 57 height 17
click at [177, 106] on input "(___) ___-____" at bounding box center [163, 106] width 57 height 11
paste input "602) 757-2535"
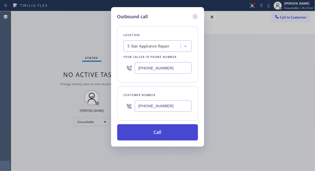
type input "[PHONE_NUMBER]"
click at [173, 133] on button "Call" at bounding box center [157, 132] width 81 height 16
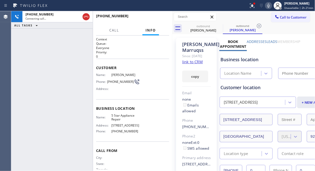
type input "[PHONE_NUMBER]"
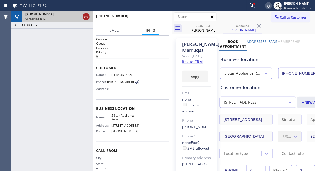
click at [86, 16] on icon at bounding box center [86, 17] width 6 height 6
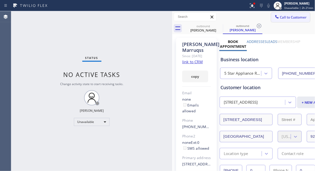
click at [280, 21] on button "Call to Customer" at bounding box center [290, 17] width 39 height 10
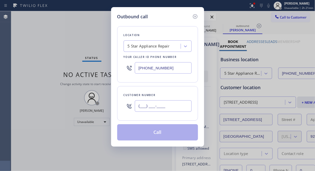
click at [158, 104] on input "(___) ___-____" at bounding box center [163, 106] width 57 height 11
paste input "805) 358-4462"
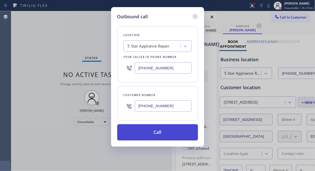
type input "[PHONE_NUMBER]"
click at [176, 133] on button "Call" at bounding box center [157, 132] width 81 height 16
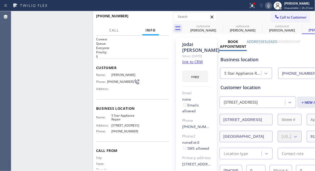
type input "[PHONE_NUMBER]"
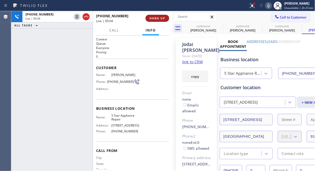
click at [153, 17] on span "HANG UP" at bounding box center [157, 19] width 16 height 4
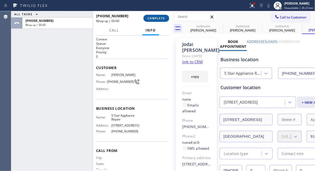
click at [153, 17] on span "COMPLETE" at bounding box center [156, 19] width 18 height 4
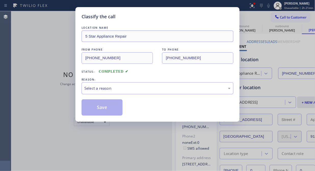
click at [162, 88] on div "Select a reason" at bounding box center [157, 89] width 146 height 6
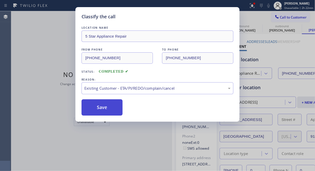
click at [107, 108] on button "Save" at bounding box center [101, 108] width 41 height 16
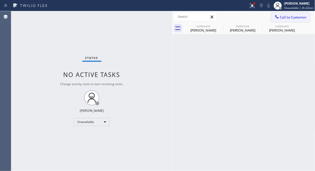
click at [300, 20] on button "Call to Customer" at bounding box center [290, 17] width 39 height 10
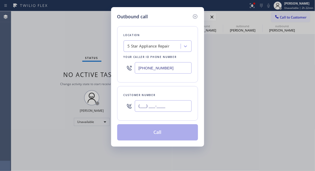
click at [169, 104] on input "(___) ___-____" at bounding box center [163, 106] width 57 height 11
paste input "206) 619-1496"
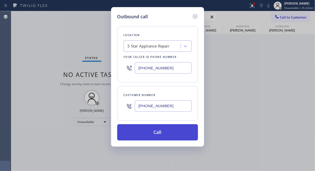
type input "[PHONE_NUMBER]"
click at [169, 135] on button "Call" at bounding box center [157, 132] width 81 height 16
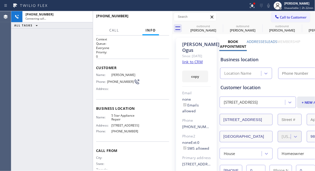
type input "[PHONE_NUMBER]"
click at [251, 7] on icon at bounding box center [252, 6] width 6 height 6
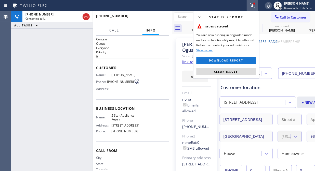
click at [242, 76] on div "Status report Issues detected You are now running in degraded mode and some fun…" at bounding box center [226, 45] width 66 height 68
click at [222, 72] on span "Clear issues" at bounding box center [226, 72] width 24 height 4
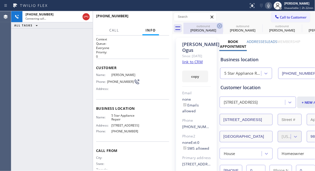
click at [219, 25] on icon at bounding box center [219, 26] width 6 height 6
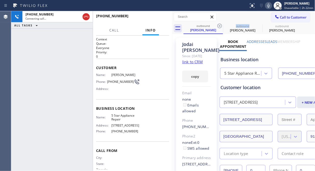
click at [219, 25] on icon at bounding box center [219, 26] width 6 height 6
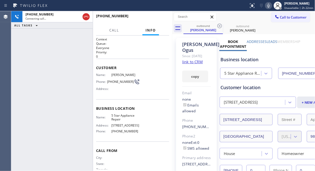
click at [219, 25] on icon at bounding box center [219, 26] width 6 height 6
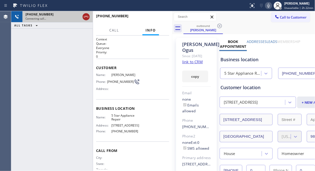
click at [88, 17] on icon at bounding box center [86, 17] width 6 height 6
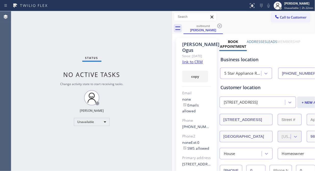
click at [281, 19] on span "Call to Customer" at bounding box center [293, 17] width 27 height 5
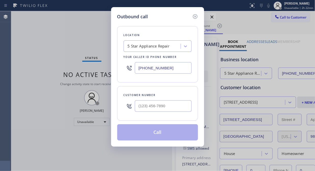
click at [283, 18] on div "Outbound call Location 5 Star Appliance Repair Your caller id phone number [PHO…" at bounding box center [157, 85] width 315 height 171
click at [167, 109] on input "(___) ___-____" at bounding box center [163, 106] width 57 height 11
paste input "310) 497-5860"
type input "[PHONE_NUMBER]"
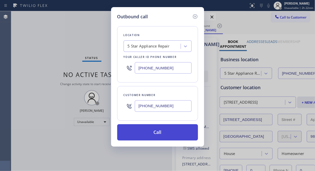
click at [168, 136] on button "Call" at bounding box center [157, 132] width 81 height 16
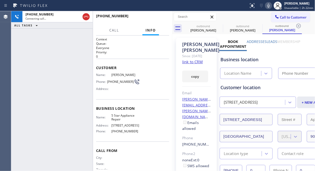
type input "[PHONE_NUMBER]"
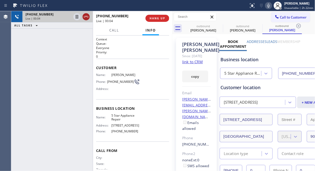
drag, startPoint x: 85, startPoint y: 16, endPoint x: 120, endPoint y: 16, distance: 35.9
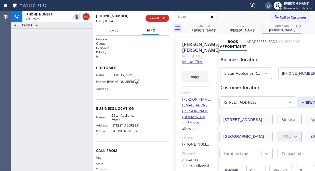
click at [85, 16] on icon at bounding box center [86, 17] width 6 height 6
click at [167, 20] on button "HANG UP" at bounding box center [157, 18] width 24 height 7
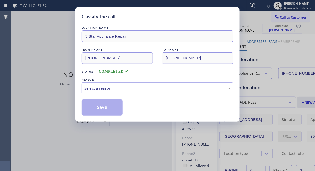
drag, startPoint x: 160, startPoint y: 20, endPoint x: 157, endPoint y: 82, distance: 61.7
click at [159, 21] on div "LOCATION NAME 5 Star Appliance Repair FROM PHONE [PHONE_NUMBER] TO PHONE [PHONE…" at bounding box center [157, 68] width 152 height 96
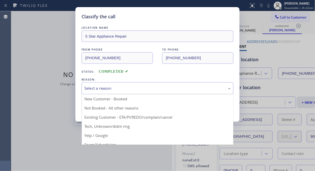
click at [159, 89] on div "Select a reason" at bounding box center [157, 89] width 146 height 6
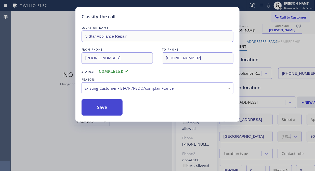
click at [95, 104] on button "Save" at bounding box center [101, 108] width 41 height 16
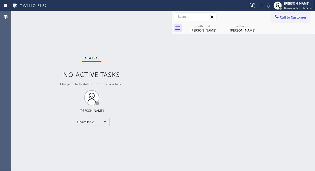
drag, startPoint x: 281, startPoint y: 20, endPoint x: 259, endPoint y: 35, distance: 27.3
click at [281, 20] on button "Call to Customer" at bounding box center [290, 17] width 39 height 10
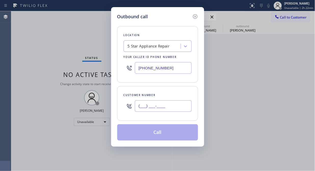
click at [146, 109] on input "(___) ___-____" at bounding box center [163, 106] width 57 height 11
paste input "917) 816-3055"
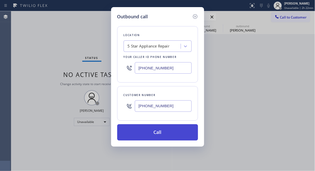
type input "[PHONE_NUMBER]"
click at [158, 135] on button "Call" at bounding box center [157, 132] width 81 height 16
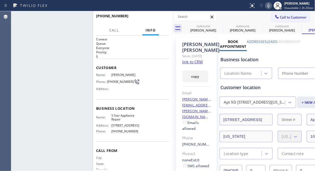
type input "[PHONE_NUMBER]"
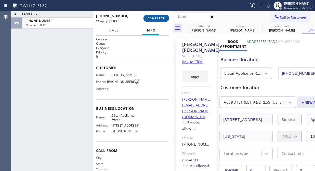
click at [157, 16] on button "COMPLETE" at bounding box center [156, 18] width 26 height 7
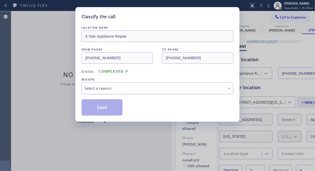
click at [148, 83] on div "Select a reason" at bounding box center [157, 88] width 152 height 12
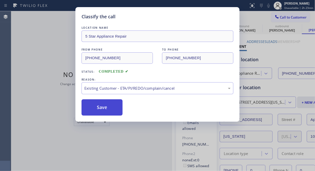
click at [114, 110] on button "Save" at bounding box center [101, 108] width 41 height 16
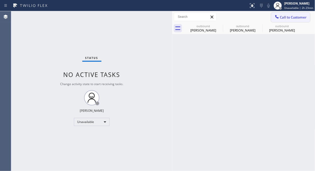
click at [275, 17] on icon at bounding box center [276, 16] width 5 height 5
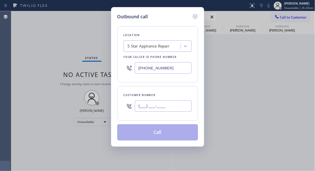
click at [139, 106] on input "(___) ___-____" at bounding box center [163, 106] width 57 height 11
paste input "469) 855-8789"
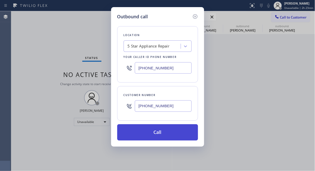
type input "[PHONE_NUMBER]"
click at [154, 136] on button "Call" at bounding box center [157, 132] width 81 height 16
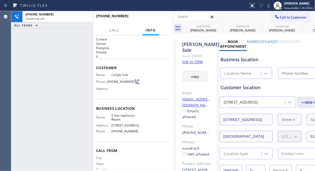
type input "[PHONE_NUMBER]"
drag, startPoint x: 215, startPoint y: 25, endPoint x: 222, endPoint y: 26, distance: 7.1
click at [215, 26] on div "outbound" at bounding box center [203, 26] width 38 height 4
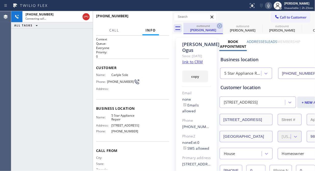
click at [221, 25] on icon at bounding box center [219, 26] width 6 height 6
click at [0, 0] on icon at bounding box center [0, 0] width 0 height 0
click at [296, 25] on icon at bounding box center [298, 26] width 5 height 5
click at [0, 0] on icon at bounding box center [0, 0] width 0 height 0
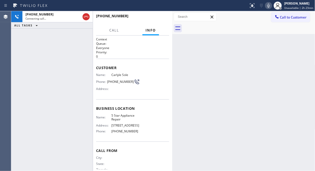
click at [220, 25] on div at bounding box center [249, 28] width 132 height 11
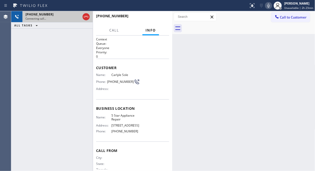
click at [80, 17] on div "Connecting call…" at bounding box center [52, 19] width 55 height 4
click at [86, 16] on icon at bounding box center [86, 17] width 5 height 2
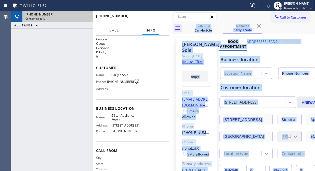
click at [285, 15] on span "Call to Customer" at bounding box center [293, 17] width 27 height 5
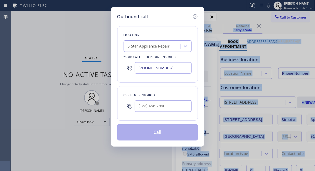
type input "[PHONE_NUMBER]"
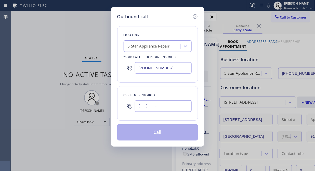
click at [140, 105] on input "(___) ___-____" at bounding box center [163, 106] width 57 height 11
paste input "314) 753-1550"
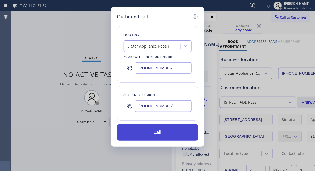
type input "[PHONE_NUMBER]"
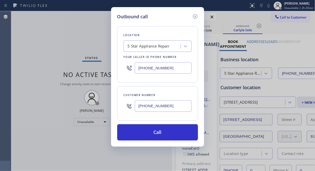
drag, startPoint x: 174, startPoint y: 133, endPoint x: 225, endPoint y: 9, distance: 133.9
click at [174, 133] on button "Call" at bounding box center [157, 132] width 81 height 16
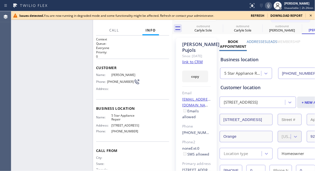
type input "[PHONE_NUMBER]"
click at [160, 21] on button "HANG UP" at bounding box center [157, 18] width 24 height 7
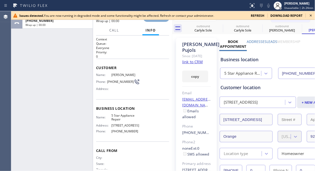
click at [160, 21] on button "COMPLETE" at bounding box center [156, 18] width 26 height 7
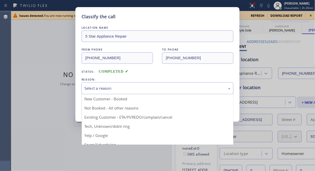
click at [151, 87] on div "Select a reason" at bounding box center [157, 89] width 146 height 6
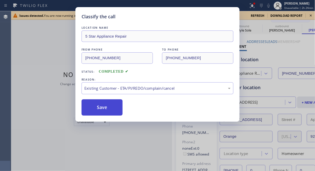
click at [113, 108] on button "Save" at bounding box center [101, 108] width 41 height 16
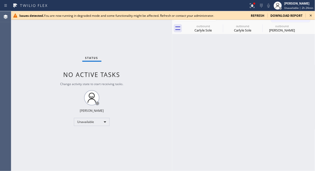
click at [310, 13] on icon at bounding box center [310, 15] width 6 height 6
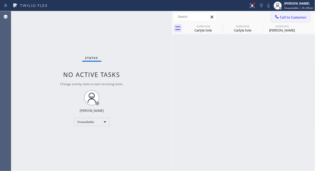
click at [289, 16] on span "Call to Customer" at bounding box center [293, 17] width 27 height 5
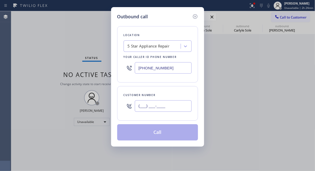
click at [173, 105] on input "(___) ___-____" at bounding box center [163, 106] width 57 height 11
paste input "760) 904-4110"
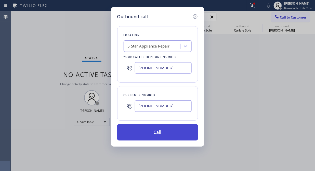
type input "[PHONE_NUMBER]"
drag, startPoint x: 166, startPoint y: 138, endPoint x: 167, endPoint y: 132, distance: 5.4
click at [166, 137] on button "Call" at bounding box center [157, 132] width 81 height 16
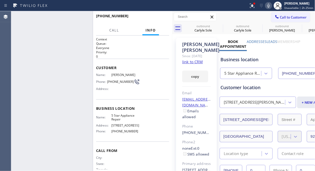
type input "[PHONE_NUMBER]"
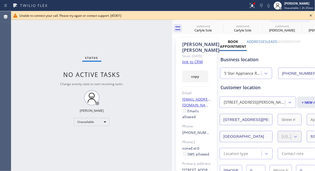
click at [308, 15] on icon at bounding box center [310, 15] width 6 height 6
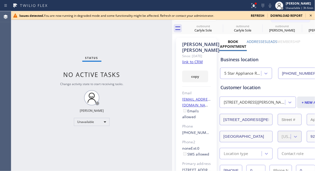
click at [31, 41] on div "Status No active tasks Change activity state to start receiving tasks. [PERSON_…" at bounding box center [91, 91] width 161 height 160
click at [41, 41] on div "Status No active tasks Change activity state to start receiving tasks. [PERSON_…" at bounding box center [91, 91] width 161 height 160
click at [309, 16] on icon at bounding box center [310, 15] width 6 height 6
click at [308, 15] on icon at bounding box center [310, 15] width 6 height 6
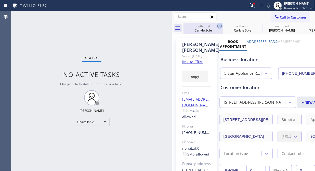
click at [217, 26] on icon at bounding box center [219, 26] width 6 height 6
click at [0, 0] on icon at bounding box center [0, 0] width 0 height 0
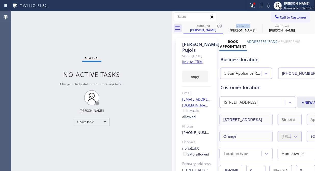
click at [217, 26] on icon at bounding box center [219, 26] width 6 height 6
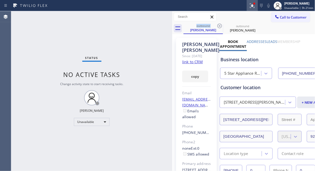
click at [251, 7] on icon at bounding box center [252, 6] width 6 height 6
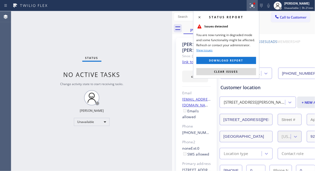
click at [226, 77] on div "Status report Issues detected You are now running in degraded mode and some fun…" at bounding box center [226, 45] width 66 height 68
click at [226, 70] on span "Clear issues" at bounding box center [226, 72] width 24 height 4
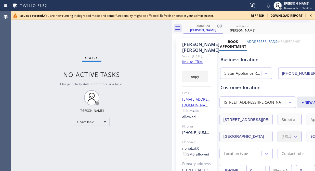
drag, startPoint x: 65, startPoint y: 40, endPoint x: 101, endPoint y: 20, distance: 41.5
click at [67, 40] on div "Status No active tasks Change activity state to start receiving tasks. [PERSON_…" at bounding box center [91, 91] width 161 height 160
click at [310, 16] on icon at bounding box center [310, 15] width 6 height 6
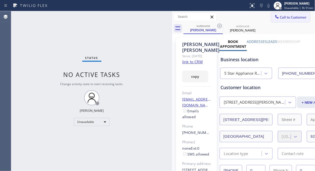
click at [289, 19] on span "Call to Customer" at bounding box center [293, 17] width 27 height 5
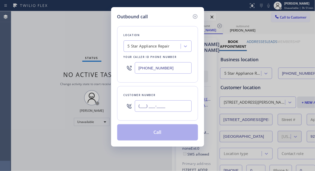
click at [142, 110] on input "(___) ___-____" at bounding box center [163, 106] width 57 height 11
paste input "786) 660-1320"
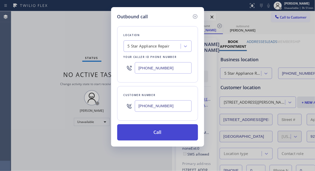
type input "[PHONE_NUMBER]"
click at [164, 126] on button "Call" at bounding box center [157, 132] width 81 height 16
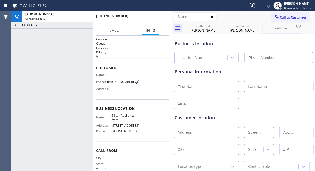
type input "[PHONE_NUMBER]"
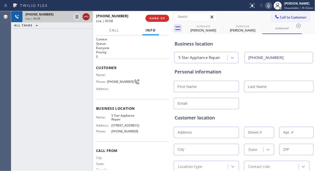
click at [84, 18] on icon at bounding box center [86, 17] width 6 height 6
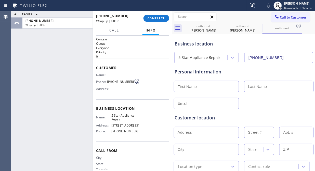
click at [63, 77] on div "ALL TASKS ALL TASKS ACTIVE TASKS TASKS IN WRAP UP [PHONE_NUMBER] Wrap up | 00:07" at bounding box center [51, 91] width 81 height 160
click at [157, 19] on span "COMPLETE" at bounding box center [156, 19] width 18 height 4
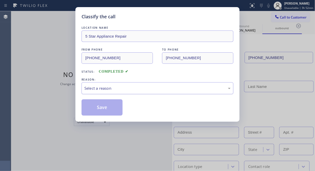
click at [140, 89] on div "Select a reason" at bounding box center [157, 89] width 146 height 6
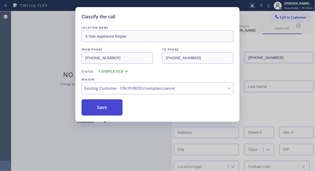
click at [105, 113] on button "Save" at bounding box center [101, 108] width 41 height 16
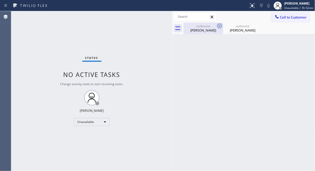
click at [220, 26] on icon at bounding box center [219, 26] width 6 height 6
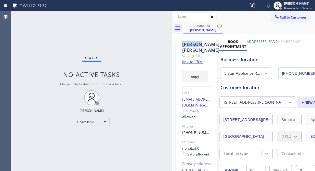
click at [220, 26] on icon at bounding box center [219, 26] width 6 height 6
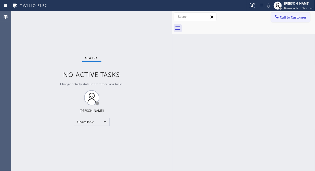
click at [277, 18] on icon at bounding box center [276, 16] width 5 height 5
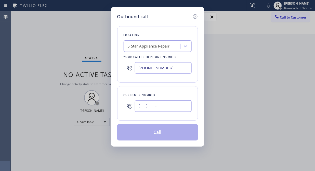
click at [166, 108] on input "(___) ___-____" at bounding box center [163, 106] width 57 height 11
paste input "858) 254-2018"
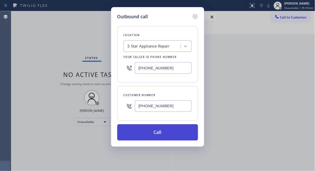
type input "[PHONE_NUMBER]"
click at [169, 130] on button "Call" at bounding box center [157, 132] width 81 height 16
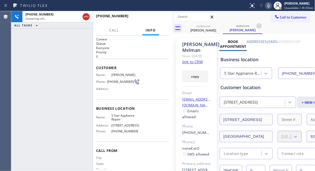
type input "[PHONE_NUMBER]"
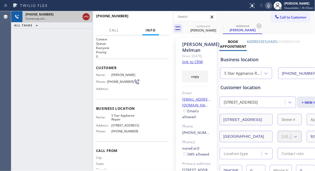
click at [85, 19] on icon at bounding box center [86, 17] width 6 height 6
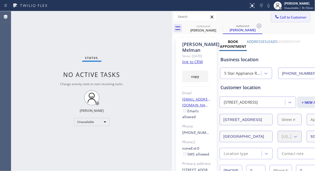
click at [292, 17] on span "Call to Customer" at bounding box center [293, 17] width 27 height 5
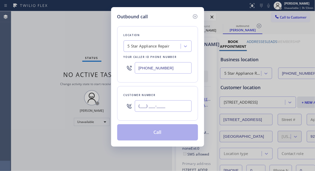
click at [141, 109] on input "(___) ___-____" at bounding box center [163, 106] width 57 height 11
paste input "646) 703-4179"
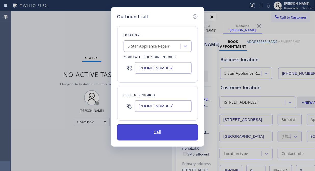
type input "[PHONE_NUMBER]"
click at [168, 136] on button "Call" at bounding box center [157, 132] width 81 height 16
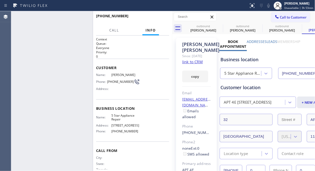
type input "[PHONE_NUMBER]"
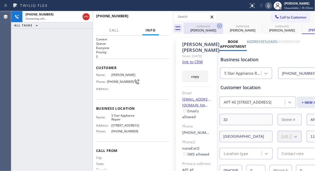
click at [221, 25] on icon at bounding box center [219, 26] width 6 height 6
click at [256, 25] on icon at bounding box center [259, 26] width 6 height 6
click at [0, 0] on icon at bounding box center [0, 0] width 0 height 0
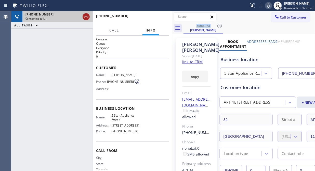
click at [84, 19] on icon at bounding box center [86, 17] width 6 height 6
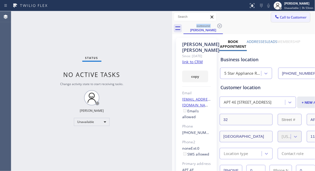
click at [281, 17] on span "Call to Customer" at bounding box center [293, 17] width 27 height 5
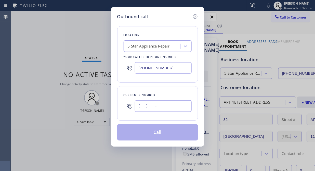
click at [141, 102] on input "(___) ___-____" at bounding box center [163, 106] width 57 height 11
paste input "408) 867-7037"
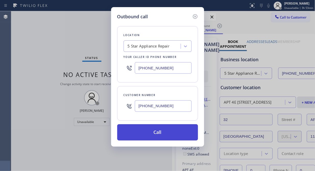
type input "[PHONE_NUMBER]"
click at [166, 137] on button "Call" at bounding box center [157, 132] width 81 height 16
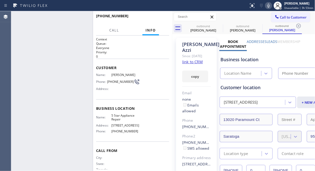
type input "[PHONE_NUMBER]"
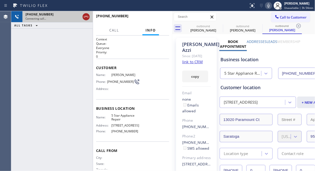
click at [86, 15] on icon at bounding box center [86, 17] width 6 height 6
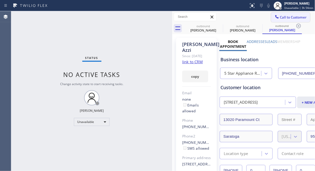
click at [277, 20] on button "Call to Customer" at bounding box center [290, 17] width 39 height 10
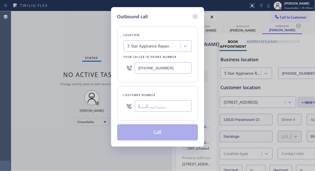
click at [139, 108] on input "(___) ___-____" at bounding box center [163, 106] width 57 height 11
paste input "610) 888-6563"
type input "[PHONE_NUMBER]"
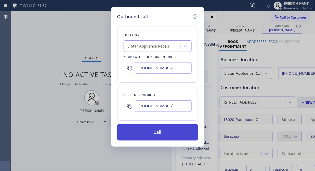
click at [157, 136] on button "Call" at bounding box center [157, 132] width 81 height 16
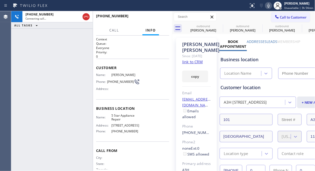
type input "[PHONE_NUMBER]"
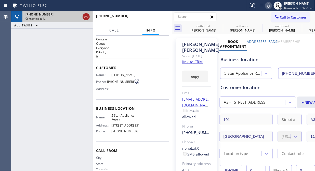
click at [86, 16] on icon at bounding box center [86, 17] width 6 height 6
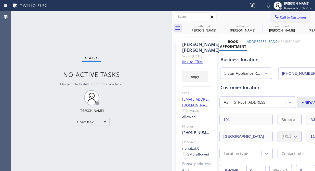
click at [283, 17] on span "Call to Customer" at bounding box center [293, 17] width 27 height 5
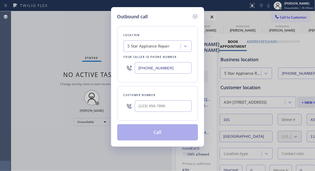
click at [148, 106] on input "text" at bounding box center [163, 106] width 57 height 11
click at [146, 111] on input "(___) ___-____" at bounding box center [163, 106] width 57 height 11
paste input "415-8197"
click at [140, 108] on input "(___) 415-8197" at bounding box center [163, 106] width 57 height 11
paste input "415) 819-7501"
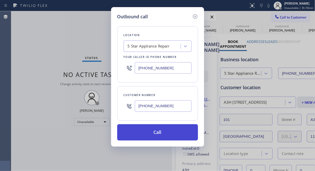
type input "[PHONE_NUMBER]"
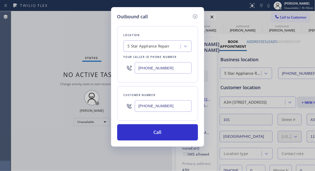
drag, startPoint x: 159, startPoint y: 131, endPoint x: 276, endPoint y: 4, distance: 172.9
click at [160, 131] on button "Call" at bounding box center [157, 132] width 81 height 16
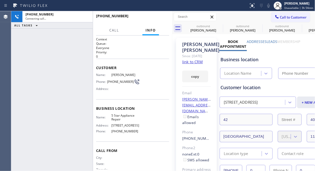
type input "[PHONE_NUMBER]"
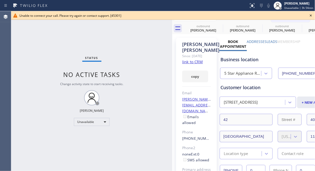
click at [41, 54] on div "Status No active tasks Change activity state to start receiving tasks. [PERSON_…" at bounding box center [91, 91] width 161 height 160
click at [311, 16] on icon at bounding box center [311, 16] width 2 height 2
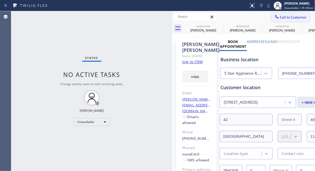
drag, startPoint x: 278, startPoint y: 18, endPoint x: 176, endPoint y: 53, distance: 107.9
click at [280, 18] on span "Call to Customer" at bounding box center [293, 17] width 27 height 5
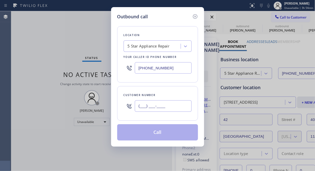
click at [138, 109] on input "(___) ___-____" at bounding box center [163, 106] width 57 height 11
paste input "562) 307-3629"
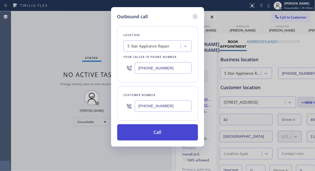
type input "[PHONE_NUMBER]"
click at [171, 131] on button "Call" at bounding box center [157, 132] width 81 height 16
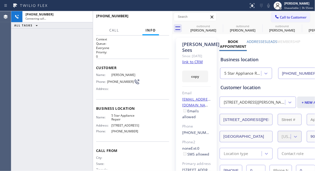
type input "[PHONE_NUMBER]"
click at [192, 63] on link "link to CRM" at bounding box center [192, 61] width 21 height 5
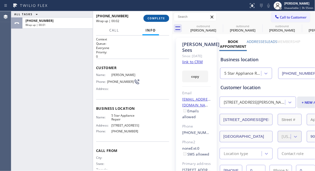
click at [166, 21] on button "COMPLETE" at bounding box center [156, 18] width 26 height 7
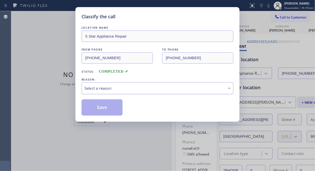
click at [144, 94] on div "Select a reason" at bounding box center [157, 88] width 152 height 12
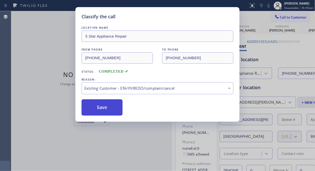
click at [105, 108] on button "Save" at bounding box center [101, 108] width 41 height 16
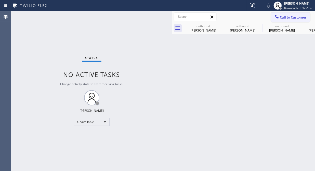
click at [304, 16] on span "Call to Customer" at bounding box center [293, 17] width 27 height 5
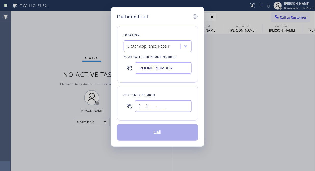
click at [178, 106] on input "(___) ___-____" at bounding box center [163, 106] width 57 height 11
paste input "858) 603-9929"
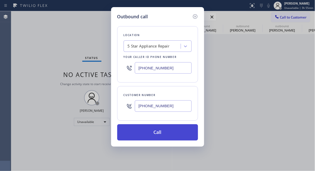
type input "[PHONE_NUMBER]"
click at [171, 133] on button "Call" at bounding box center [157, 132] width 81 height 16
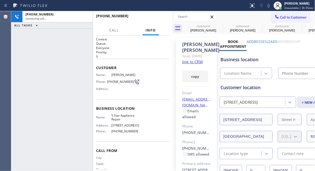
type input "[PHONE_NUMBER]"
click at [218, 26] on icon at bounding box center [219, 26] width 5 height 5
click at [0, 0] on icon at bounding box center [0, 0] width 0 height 0
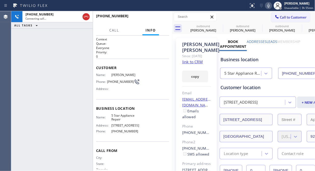
click at [0, 0] on icon at bounding box center [0, 0] width 0 height 0
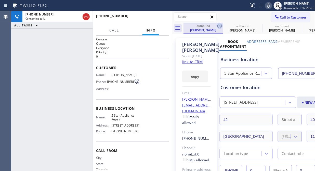
click at [218, 26] on icon at bounding box center [219, 26] width 6 height 6
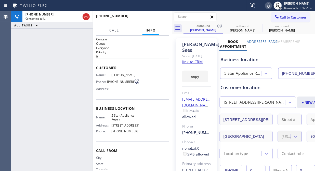
click at [218, 26] on icon at bounding box center [219, 26] width 6 height 6
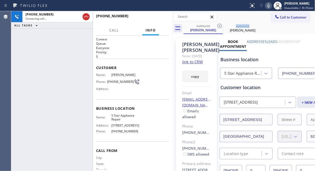
click at [218, 26] on icon at bounding box center [219, 26] width 6 height 6
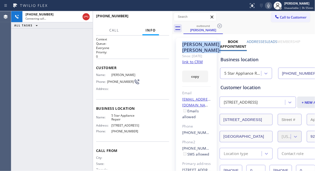
click at [218, 26] on icon at bounding box center [219, 26] width 6 height 6
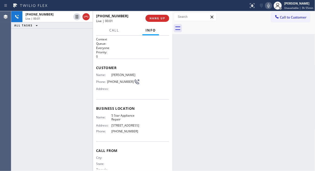
drag, startPoint x: 89, startPoint y: 17, endPoint x: 118, endPoint y: 56, distance: 49.3
click at [118, 56] on div "[PHONE_NUMBER] Live | 00:01 ALL TASKS ALL TASKS ACTIVE TASKS TASKS IN WRAP UP […" at bounding box center [91, 91] width 161 height 160
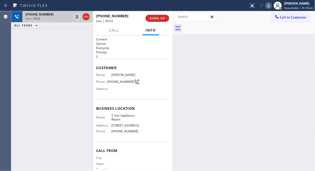
click at [55, 16] on div "[PHONE_NUMBER]" at bounding box center [48, 14] width 46 height 4
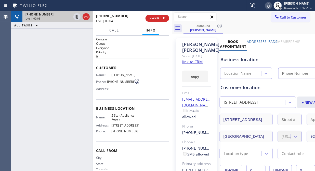
type input "[PHONE_NUMBER]"
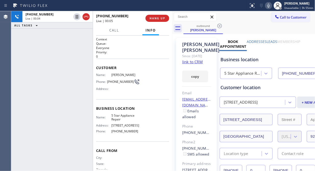
click at [191, 64] on link "link to CRM" at bounding box center [192, 61] width 21 height 5
click at [152, 19] on span "HANG UP" at bounding box center [157, 19] width 16 height 4
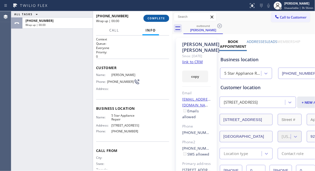
click at [152, 19] on span "COMPLETE" at bounding box center [156, 19] width 18 height 4
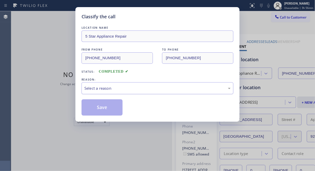
drag, startPoint x: 136, startPoint y: 97, endPoint x: 144, endPoint y: 89, distance: 10.8
click at [139, 94] on div "LOCATION NAME 5 Star Appliance Repair FROM PHONE [PHONE_NUMBER] TO PHONE [PHONE…" at bounding box center [157, 70] width 152 height 91
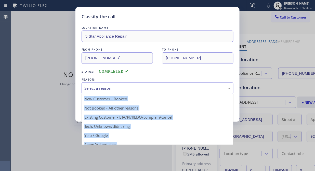
click at [144, 89] on div "Select a reason" at bounding box center [157, 89] width 146 height 6
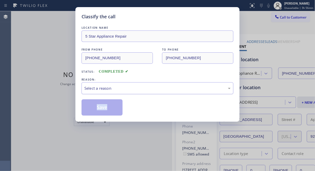
click at [142, 84] on div "Select a reason" at bounding box center [157, 88] width 152 height 12
click at [139, 88] on div "Select a reason" at bounding box center [157, 89] width 146 height 6
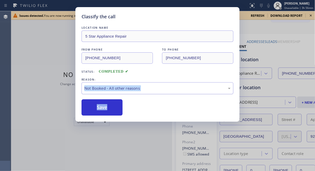
click at [141, 93] on div "Not Booked - All other reasons" at bounding box center [157, 88] width 152 height 12
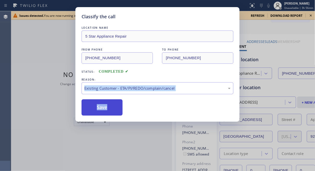
drag, startPoint x: 108, startPoint y: 110, endPoint x: 103, endPoint y: 110, distance: 4.8
click at [108, 110] on button "Save" at bounding box center [101, 108] width 41 height 16
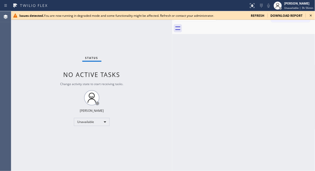
click at [311, 15] on icon at bounding box center [310, 15] width 6 height 6
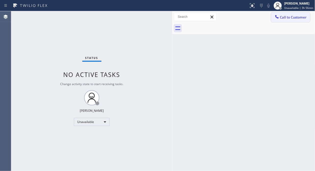
click at [291, 20] on button "Call to Customer" at bounding box center [290, 17] width 39 height 10
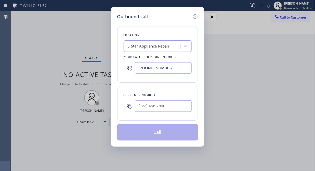
click at [171, 113] on div at bounding box center [163, 106] width 57 height 17
paste input "206) 321-5490"
click at [173, 109] on input "[PHONE_NUMBER]" at bounding box center [163, 106] width 57 height 11
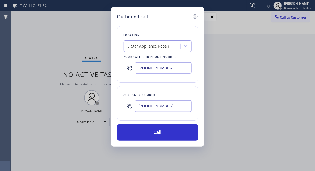
type input "[PHONE_NUMBER]"
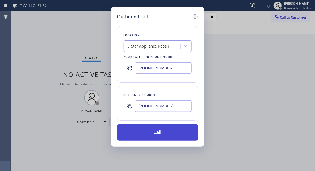
click at [151, 134] on button "Call" at bounding box center [157, 132] width 81 height 16
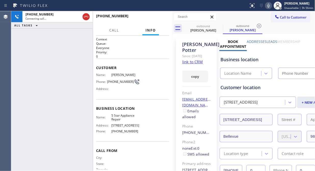
type input "[PHONE_NUMBER]"
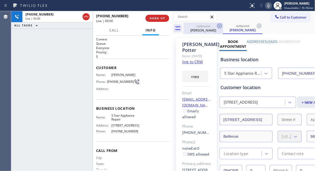
click at [218, 26] on icon at bounding box center [219, 26] width 6 height 6
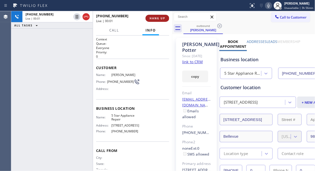
click at [151, 18] on span "HANG UP" at bounding box center [157, 19] width 16 height 4
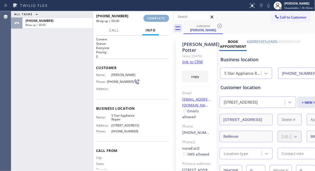
click at [152, 18] on span "COMPLETE" at bounding box center [156, 19] width 18 height 4
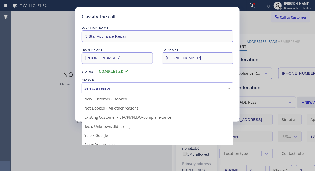
click at [147, 88] on div "Select a reason" at bounding box center [157, 89] width 146 height 6
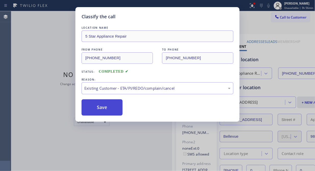
click at [114, 112] on button "Save" at bounding box center [101, 108] width 41 height 16
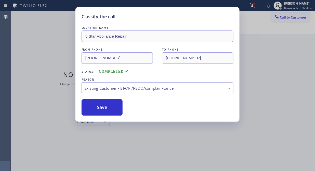
click at [275, 17] on div "Classify the call LOCATION NAME Thermador Repair Group FROM PHONE [PHONE_NUMBER…" at bounding box center [162, 91] width 303 height 160
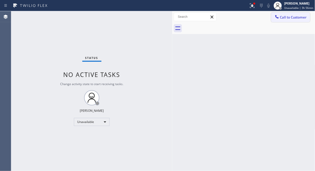
click at [288, 19] on span "Call to Customer" at bounding box center [293, 17] width 27 height 5
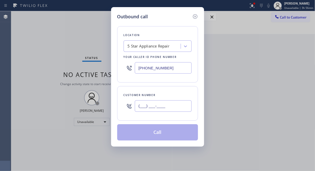
click at [173, 105] on input "(___) ___-____" at bounding box center [163, 106] width 57 height 11
paste input "602) 349-1003"
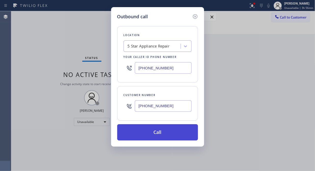
type input "[PHONE_NUMBER]"
click at [170, 132] on button "Call" at bounding box center [157, 132] width 81 height 16
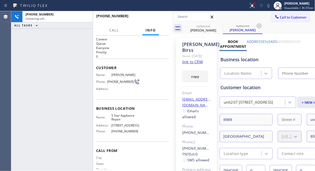
type input "[PHONE_NUMBER]"
click at [158, 19] on span "HANG UP" at bounding box center [157, 19] width 16 height 4
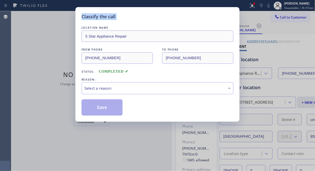
click at [158, 19] on div "Classify the call" at bounding box center [157, 16] width 152 height 7
click at [160, 85] on div "Select a reason" at bounding box center [157, 88] width 152 height 12
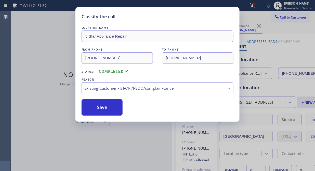
click at [129, 114] on div "Save" at bounding box center [157, 108] width 152 height 16
click at [119, 111] on button "Save" at bounding box center [101, 108] width 41 height 16
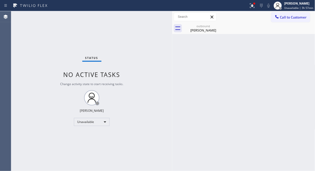
click at [284, 21] on button "Call to Customer" at bounding box center [290, 17] width 39 height 10
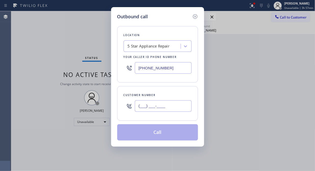
click at [166, 105] on input "(___) ___-____" at bounding box center [163, 106] width 57 height 11
paste input "602) 578-0231"
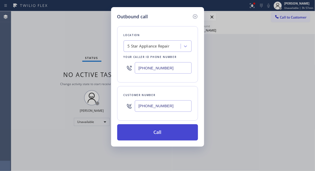
type input "[PHONE_NUMBER]"
click at [161, 137] on button "Call" at bounding box center [157, 132] width 81 height 16
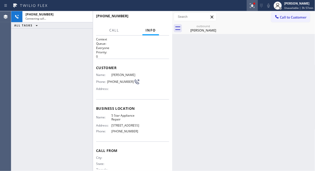
click at [255, 6] on icon at bounding box center [252, 6] width 6 height 6
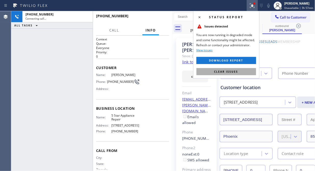
click at [226, 73] on span "Clear issues" at bounding box center [226, 72] width 24 height 4
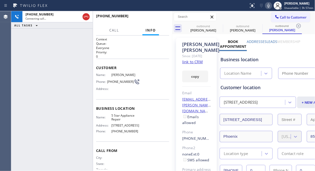
type input "[PHONE_NUMBER]"
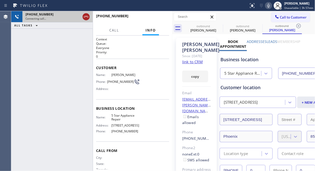
click at [85, 20] on icon at bounding box center [86, 17] width 6 height 6
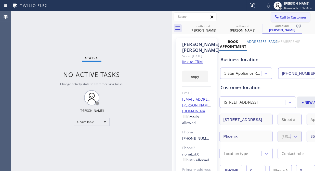
click at [280, 17] on span "Call to Customer" at bounding box center [293, 17] width 27 height 5
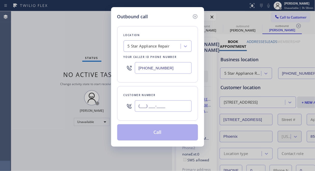
click at [154, 109] on input "(___) ___-____" at bounding box center [163, 106] width 57 height 11
paste input "206) 601-6465"
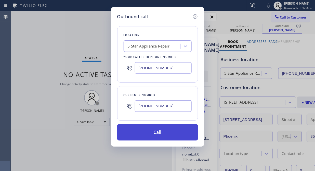
type input "[PHONE_NUMBER]"
click at [157, 133] on button "Call" at bounding box center [157, 132] width 81 height 16
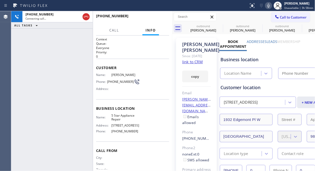
type input "[PHONE_NUMBER]"
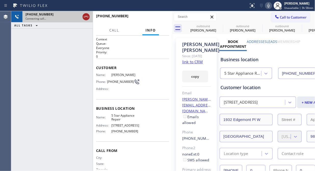
click at [87, 16] on icon at bounding box center [86, 17] width 5 height 2
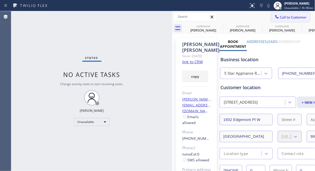
click at [280, 17] on span "Call to Customer" at bounding box center [293, 17] width 27 height 5
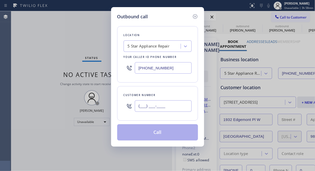
click at [145, 105] on input "(___) ___-____" at bounding box center [163, 106] width 57 height 11
paste input "714) 369-7301"
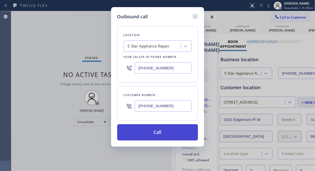
type input "[PHONE_NUMBER]"
click at [170, 134] on button "Call" at bounding box center [157, 132] width 81 height 16
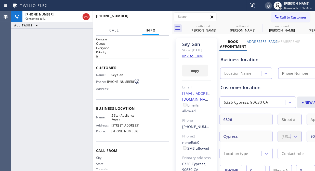
type input "[PHONE_NUMBER]"
click at [73, 56] on div "[PHONE_NUMBER] Connecting call… ALL TASKS ALL TASKS ACTIVE TASKS TASKS IN WRAP …" at bounding box center [51, 91] width 81 height 160
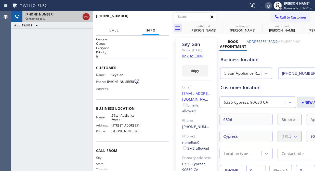
click at [89, 19] on div at bounding box center [85, 17] width 7 height 6
click at [89, 19] on div "Connecting call…" at bounding box center [57, 19] width 64 height 4
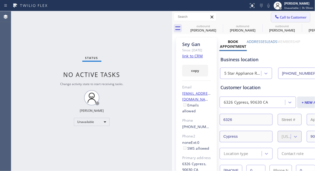
click at [289, 19] on span "Call to Customer" at bounding box center [293, 17] width 27 height 5
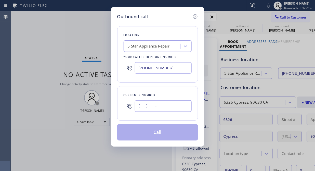
click at [151, 101] on input "(___) ___-____" at bounding box center [163, 106] width 57 height 11
paste input "832) 270-6862"
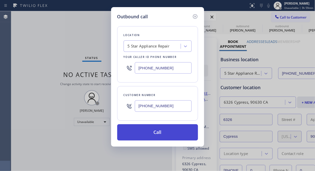
type input "[PHONE_NUMBER]"
click at [154, 133] on button "Call" at bounding box center [157, 132] width 81 height 16
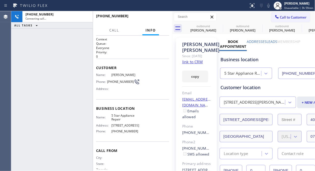
type input "[PHONE_NUMBER]"
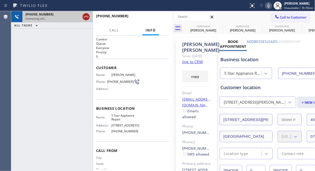
click at [87, 16] on icon at bounding box center [86, 17] width 6 height 6
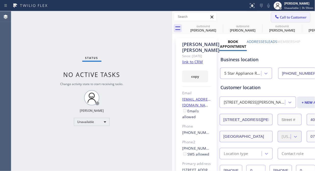
click at [280, 17] on span "Call to Customer" at bounding box center [293, 17] width 27 height 5
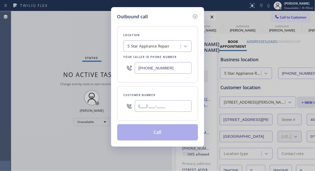
click at [142, 110] on input "(___) ___-____" at bounding box center [163, 106] width 57 height 11
paste input "646) 729-6861"
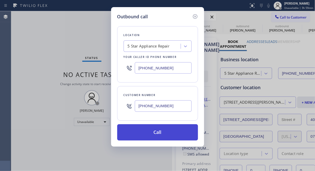
type input "[PHONE_NUMBER]"
click at [158, 131] on button "Call" at bounding box center [157, 132] width 81 height 16
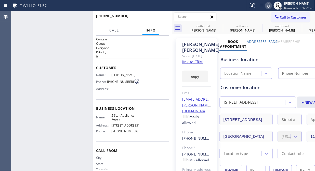
type input "[PHONE_NUMBER]"
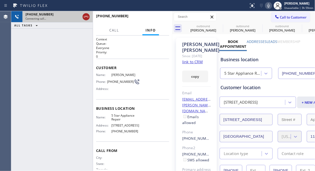
click at [85, 15] on icon at bounding box center [86, 17] width 6 height 6
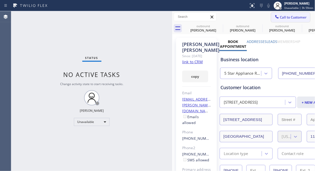
click at [274, 16] on icon at bounding box center [276, 16] width 5 height 5
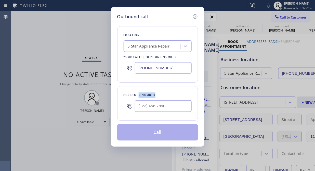
click at [137, 103] on div "Customer number" at bounding box center [157, 103] width 81 height 35
click at [136, 106] on input "(___) ___-____" at bounding box center [163, 106] width 57 height 11
paste input "617) 780-2252"
type input "[PHONE_NUMBER]"
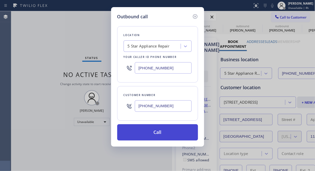
click at [165, 135] on button "Call" at bounding box center [157, 132] width 81 height 16
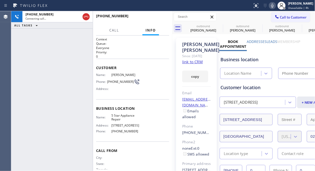
type input "[PHONE_NUMBER]"
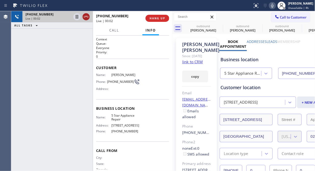
click at [85, 17] on icon at bounding box center [86, 17] width 6 height 6
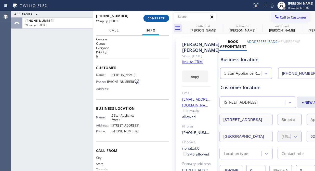
click at [155, 17] on span "COMPLETE" at bounding box center [156, 19] width 18 height 4
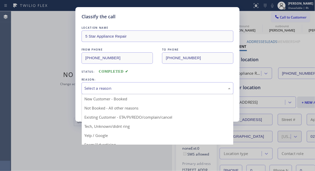
click at [156, 91] on div "Select a reason" at bounding box center [157, 89] width 146 height 6
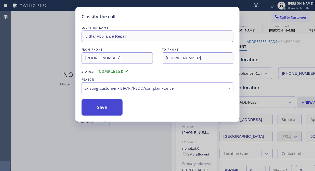
click at [112, 108] on button "Save" at bounding box center [101, 108] width 41 height 16
click at [283, 18] on span "Call to Customer" at bounding box center [293, 17] width 27 height 5
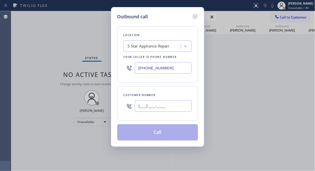
click at [153, 104] on input "(___) ___-____" at bounding box center [163, 106] width 57 height 11
paste input "714) 414-7438"
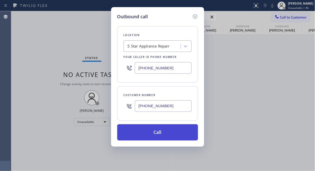
type input "[PHONE_NUMBER]"
click at [171, 131] on button "Call" at bounding box center [157, 132] width 81 height 16
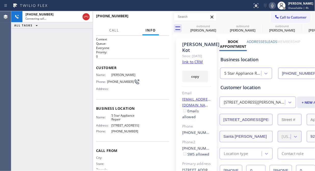
type input "[PHONE_NUMBER]"
click at [33, 69] on div "[PHONE_NUMBER] Connecting call… ALL TASKS ALL TASKS ACTIVE TASKS TASKS IN WRAP …" at bounding box center [51, 91] width 81 height 160
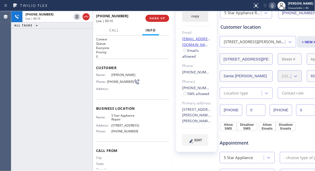
scroll to position [85, 0]
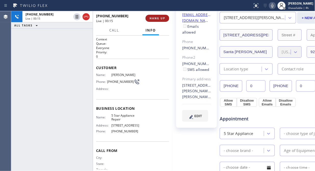
click at [158, 17] on span "HANG UP" at bounding box center [157, 19] width 16 height 4
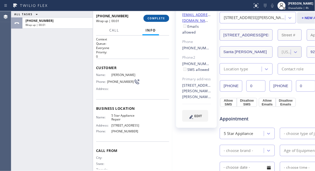
click at [158, 17] on span "COMPLETE" at bounding box center [156, 19] width 18 height 4
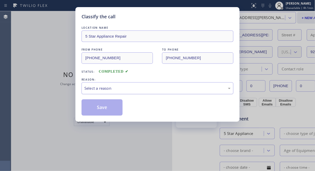
click at [150, 87] on div "Select a reason" at bounding box center [157, 89] width 146 height 6
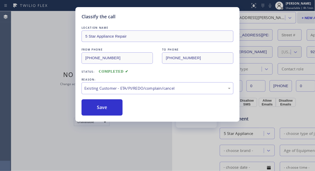
click at [124, 109] on div "Save" at bounding box center [157, 108] width 152 height 16
click at [116, 108] on button "Save" at bounding box center [101, 108] width 41 height 16
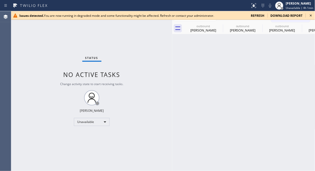
drag, startPoint x: 49, startPoint y: 27, endPoint x: 51, endPoint y: 27, distance: 2.8
click at [49, 27] on div "Status No active tasks Change activity state to start receiving tasks. [PERSON_…" at bounding box center [91, 91] width 161 height 160
drag, startPoint x: 219, startPoint y: 26, endPoint x: 214, endPoint y: 24, distance: 5.4
click at [0, 0] on icon at bounding box center [0, 0] width 0 height 0
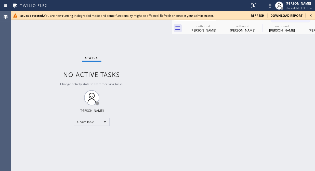
click at [0, 0] on icon at bounding box center [0, 0] width 0 height 0
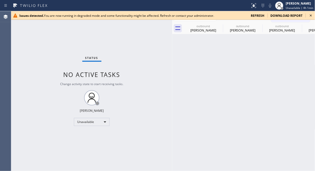
click at [0, 0] on icon at bounding box center [0, 0] width 0 height 0
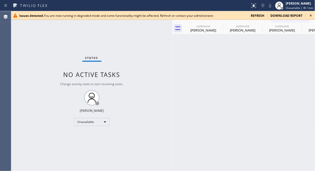
click at [0, 0] on icon at bounding box center [0, 0] width 0 height 0
click at [312, 14] on icon at bounding box center [310, 15] width 6 height 6
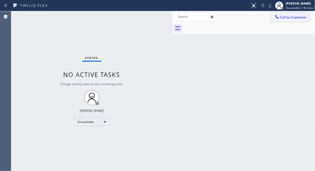
click at [278, 18] on icon at bounding box center [276, 16] width 3 height 3
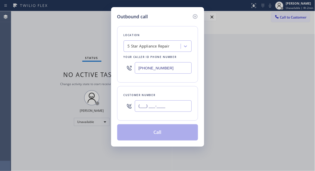
click at [161, 106] on input "(___) ___-____" at bounding box center [163, 106] width 57 height 11
paste input "646) 642-6347"
type input "[PHONE_NUMBER]"
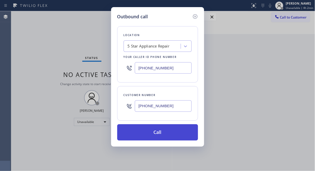
click at [159, 131] on button "Call" at bounding box center [157, 132] width 81 height 16
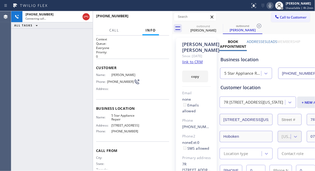
type input "[PHONE_NUMBER]"
click at [215, 25] on div "outbound" at bounding box center [203, 26] width 38 height 4
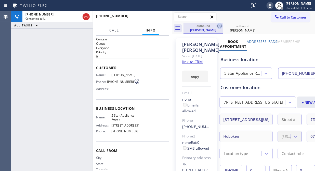
click at [220, 26] on icon at bounding box center [219, 26] width 5 height 5
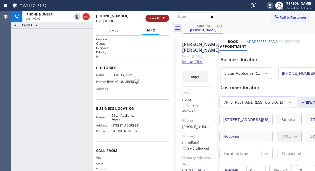
click at [155, 21] on button "HANG UP" at bounding box center [157, 18] width 24 height 7
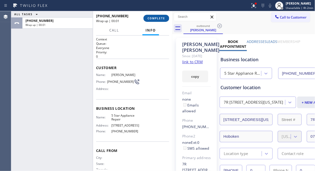
click at [155, 20] on button "COMPLETE" at bounding box center [156, 18] width 26 height 7
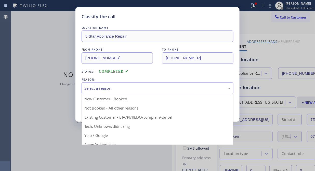
click at [158, 93] on div "Select a reason" at bounding box center [157, 88] width 152 height 12
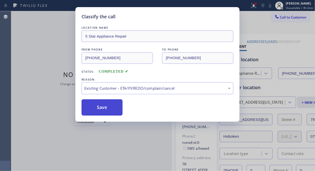
click at [116, 110] on button "Save" at bounding box center [101, 108] width 41 height 16
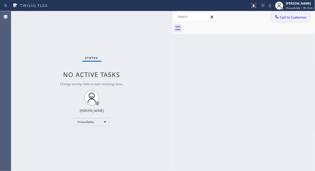
click at [282, 16] on span "Call to Customer" at bounding box center [293, 17] width 27 height 5
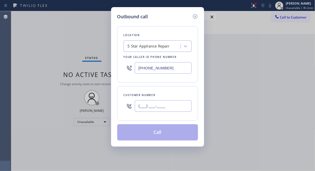
click at [157, 105] on input "(___) ___-____" at bounding box center [163, 106] width 57 height 11
paste input "917) 654-7823"
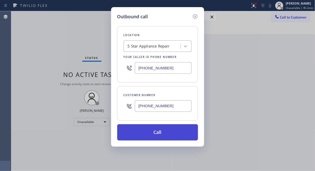
type input "[PHONE_NUMBER]"
click at [156, 136] on button "Call" at bounding box center [157, 132] width 81 height 16
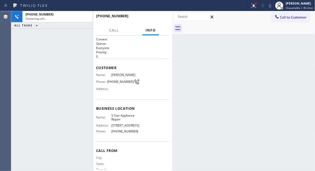
click at [251, 9] on button at bounding box center [253, 5] width 11 height 11
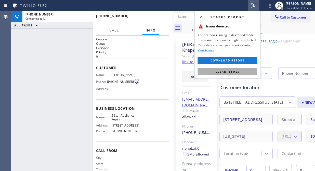
click at [230, 69] on button "Clear issues" at bounding box center [228, 71] width 60 height 7
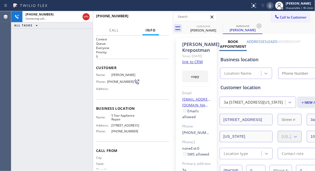
type input "[PHONE_NUMBER]"
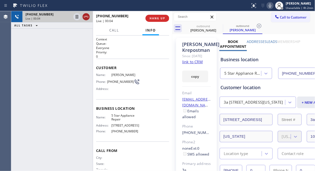
click at [86, 17] on icon at bounding box center [86, 17] width 6 height 6
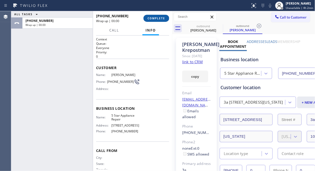
click at [158, 20] on span "COMPLETE" at bounding box center [156, 19] width 18 height 4
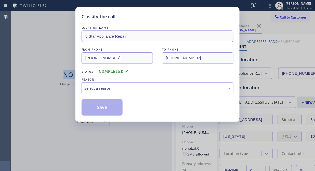
click at [161, 18] on div "Classify the call LOCATION NAME Thermador Repair Group FROM PHONE [PHONE_NUMBER…" at bounding box center [162, 91] width 303 height 160
click at [161, 18] on div "Classify the call" at bounding box center [157, 16] width 152 height 7
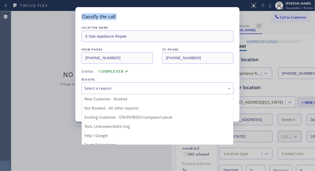
click at [153, 94] on div "Select a reason New Customer - Booked Not Booked - All other reasons Existing C…" at bounding box center [157, 88] width 152 height 12
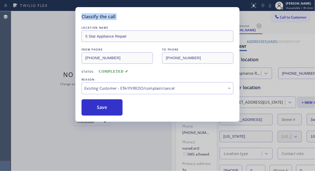
click at [97, 105] on button "Save" at bounding box center [101, 108] width 41 height 16
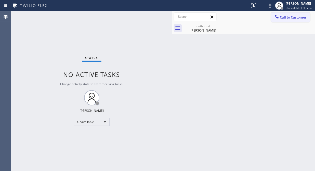
click at [289, 19] on span "Call to Customer" at bounding box center [293, 17] width 27 height 5
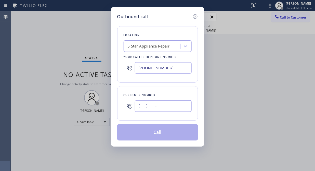
drag, startPoint x: 168, startPoint y: 103, endPoint x: 165, endPoint y: 100, distance: 4.0
click at [168, 103] on input "(___) ___-____" at bounding box center [163, 106] width 57 height 11
paste input "310) 595-4109"
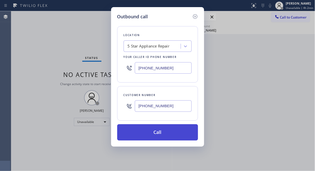
type input "[PHONE_NUMBER]"
click at [175, 133] on button "Call" at bounding box center [157, 132] width 81 height 16
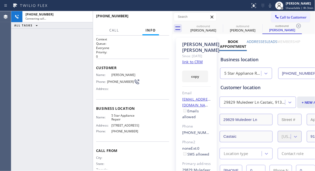
type input "[PHONE_NUMBER]"
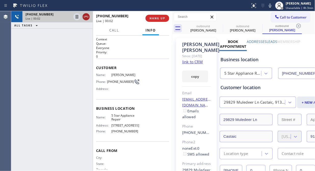
click at [88, 17] on icon at bounding box center [86, 17] width 5 height 2
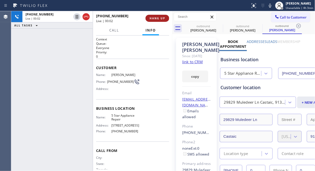
click at [149, 17] on span "HANG UP" at bounding box center [157, 19] width 16 height 4
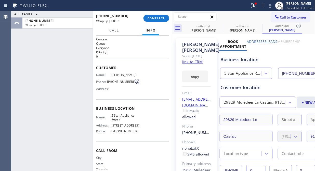
drag, startPoint x: 165, startPoint y: 18, endPoint x: 161, endPoint y: 26, distance: 8.7
click at [165, 18] on button "COMPLETE" at bounding box center [156, 18] width 26 height 7
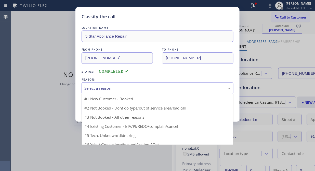
click at [144, 89] on div "Select a reason" at bounding box center [157, 89] width 146 height 6
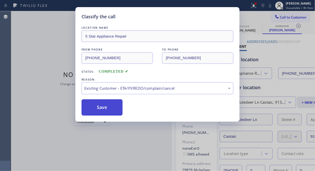
click at [101, 106] on button "Save" at bounding box center [101, 108] width 41 height 16
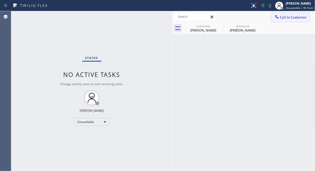
click at [289, 17] on span "Call to Customer" at bounding box center [293, 17] width 27 height 5
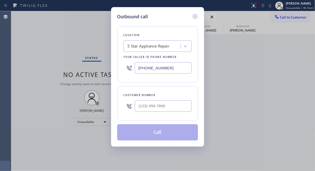
click at [158, 114] on div at bounding box center [163, 106] width 57 height 17
click at [158, 109] on input "(___) ___-____" at bounding box center [163, 106] width 57 height 11
paste input "310) 985-5928"
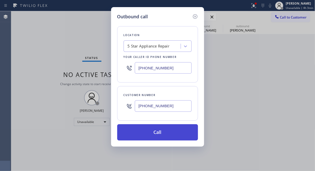
type input "(310) 985-5928"
click at [166, 131] on button "Call" at bounding box center [157, 132] width 81 height 16
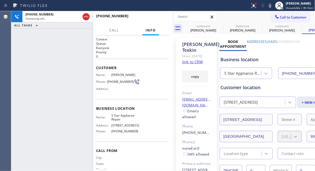
type input "[PHONE_NUMBER]"
click at [70, 37] on div "+13109855928 Live | 00:06 ALL TASKS ALL TASKS ACTIVE TASKS TASKS IN WRAP UP" at bounding box center [51, 91] width 81 height 160
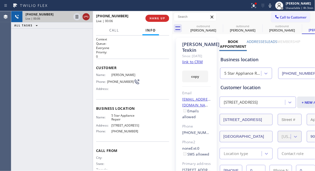
click at [85, 18] on icon at bounding box center [86, 17] width 6 height 6
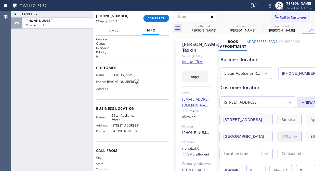
click at [58, 68] on div "ALL TASKS ALL TASKS ACTIVE TASKS TASKS IN WRAP UP +13109855928 Wrap up | 01:13" at bounding box center [51, 91] width 81 height 160
click at [160, 20] on span "COMPLETE" at bounding box center [156, 19] width 18 height 4
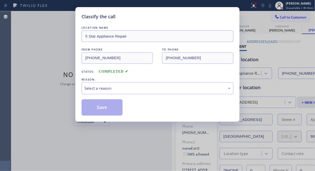
click at [160, 82] on div "Select a reason" at bounding box center [157, 88] width 152 height 12
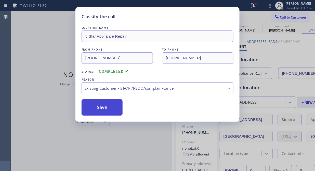
click at [113, 110] on button "Save" at bounding box center [101, 108] width 41 height 16
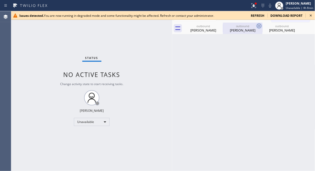
click at [0, 0] on icon at bounding box center [0, 0] width 0 height 0
click at [256, 26] on icon at bounding box center [259, 26] width 6 height 6
click at [0, 0] on icon at bounding box center [0, 0] width 0 height 0
click at [219, 26] on div at bounding box center [249, 28] width 132 height 11
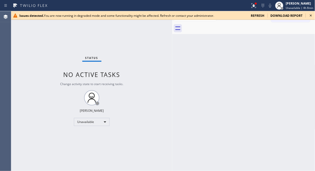
click at [309, 16] on icon at bounding box center [310, 15] width 6 height 6
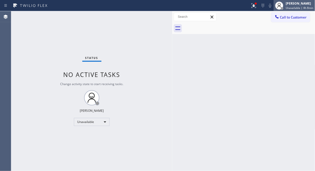
click at [302, 4] on div "[PERSON_NAME]" at bounding box center [299, 3] width 27 height 4
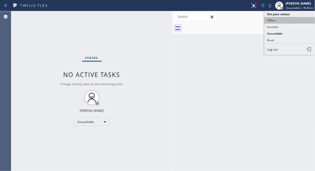
click at [273, 19] on button "Offline" at bounding box center [289, 20] width 51 height 7
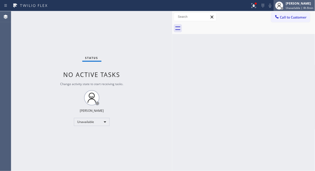
click at [291, 6] on span "Unavailable | 4h 8min" at bounding box center [299, 8] width 27 height 4
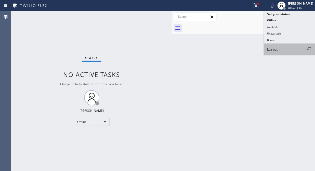
click at [274, 48] on span "Log out" at bounding box center [272, 49] width 10 height 4
